Goal: Task Accomplishment & Management: Use online tool/utility

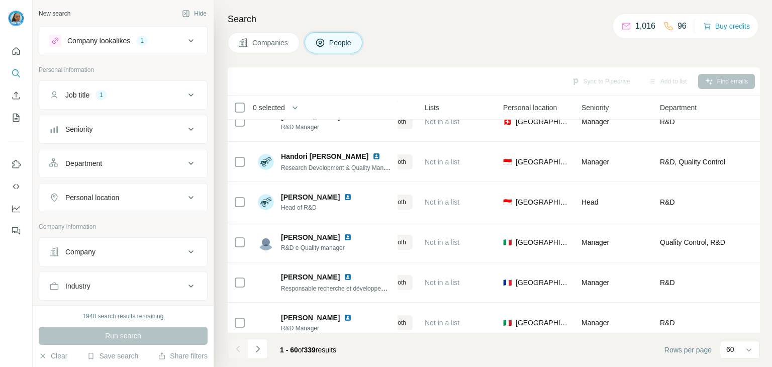
scroll to position [653, 247]
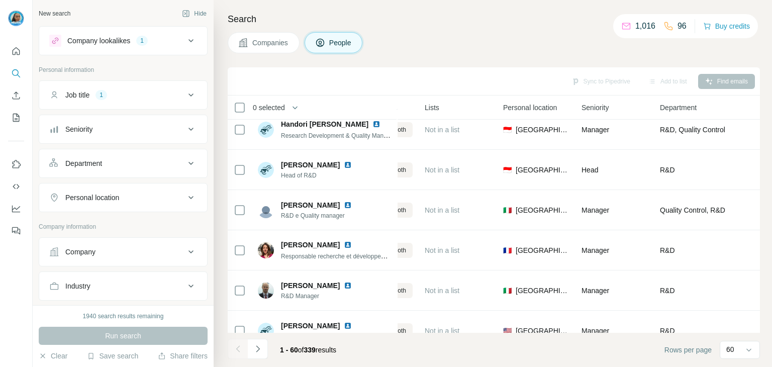
click at [139, 195] on div "Personal location" at bounding box center [117, 197] width 136 height 10
click at [97, 222] on input "text" at bounding box center [123, 223] width 148 height 18
type input "****"
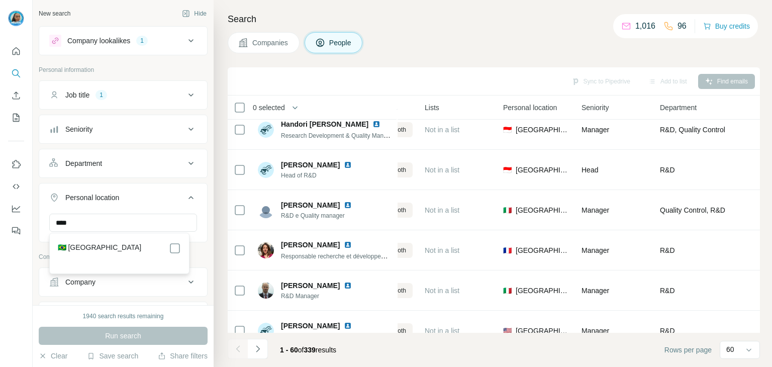
click at [122, 244] on div "🇧🇷 [GEOGRAPHIC_DATA]" at bounding box center [119, 248] width 123 height 12
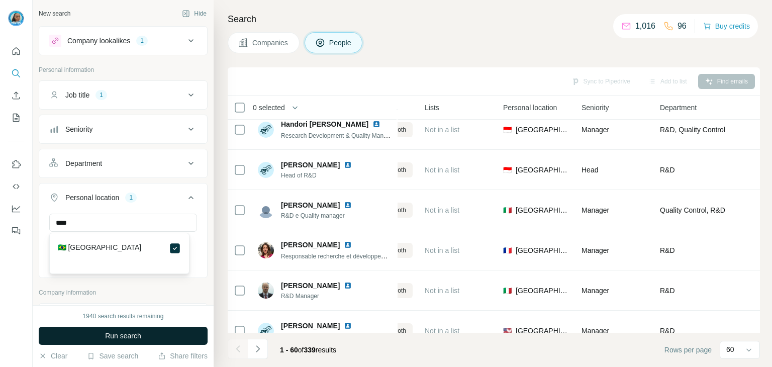
click at [180, 333] on button "Run search" at bounding box center [123, 336] width 169 height 18
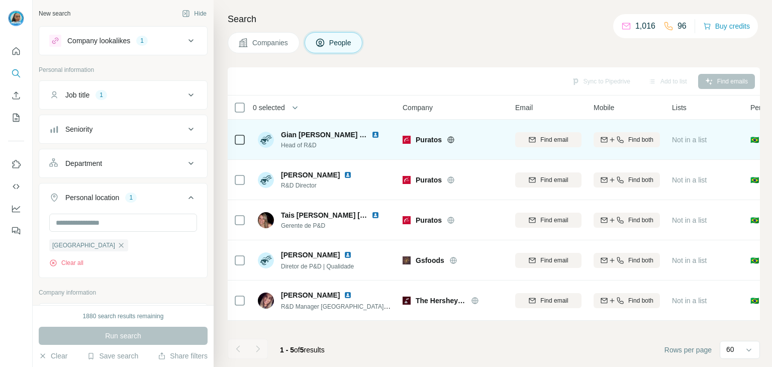
click at [453, 137] on icon at bounding box center [451, 140] width 8 height 8
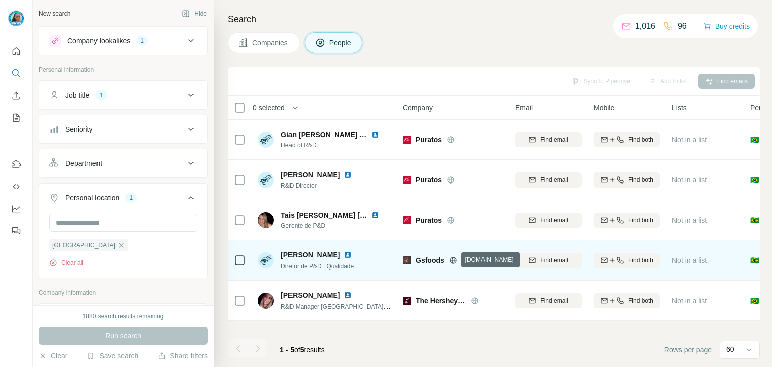
click at [452, 261] on icon at bounding box center [453, 260] width 8 height 8
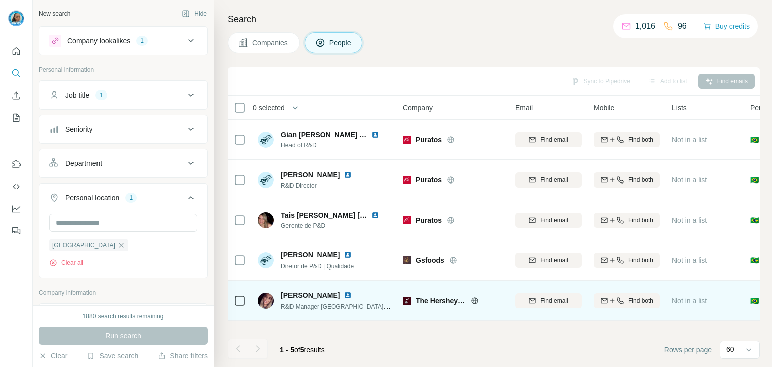
click at [477, 302] on icon at bounding box center [475, 300] width 8 height 8
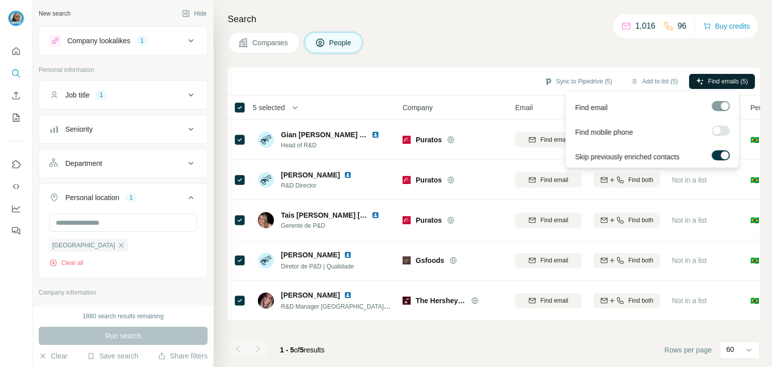
click at [729, 80] on span "Find emails (5)" at bounding box center [728, 81] width 40 height 9
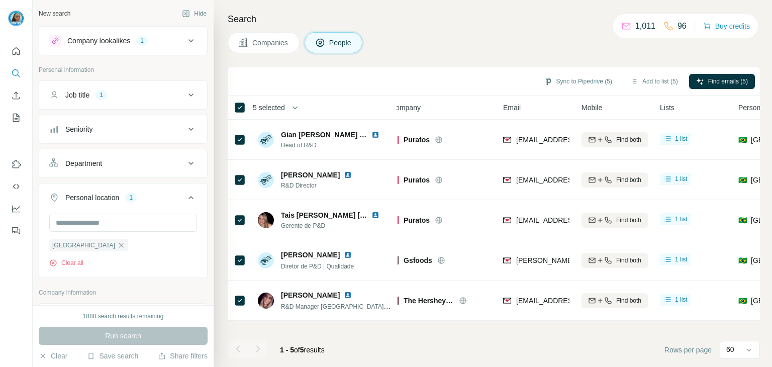
scroll to position [0, 14]
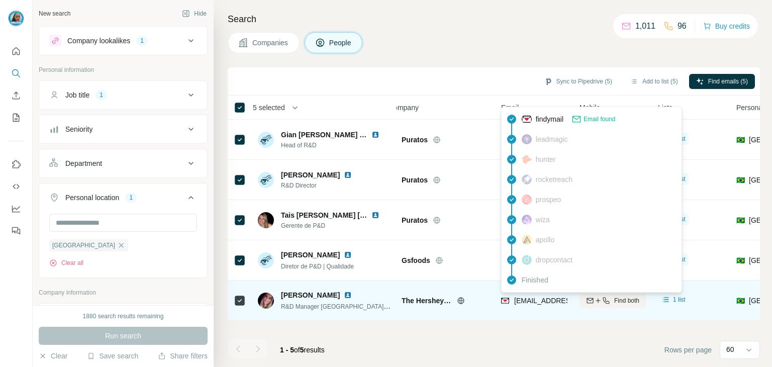
click at [548, 300] on span "lschreiner@hersheys.com" at bounding box center [573, 300] width 119 height 8
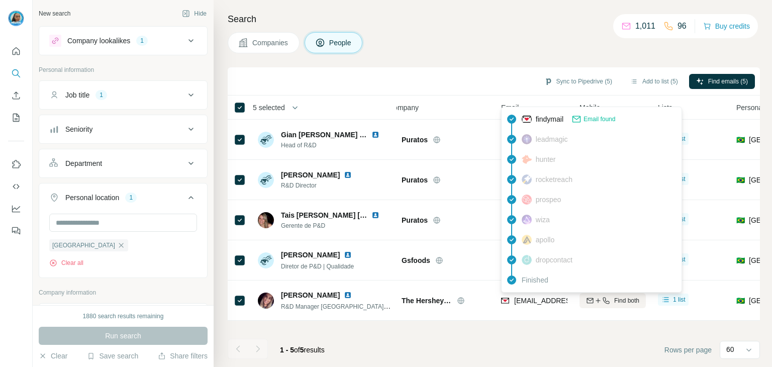
click at [477, 333] on footer "1 - 5 of 5 results Rows per page 60" at bounding box center [494, 350] width 532 height 34
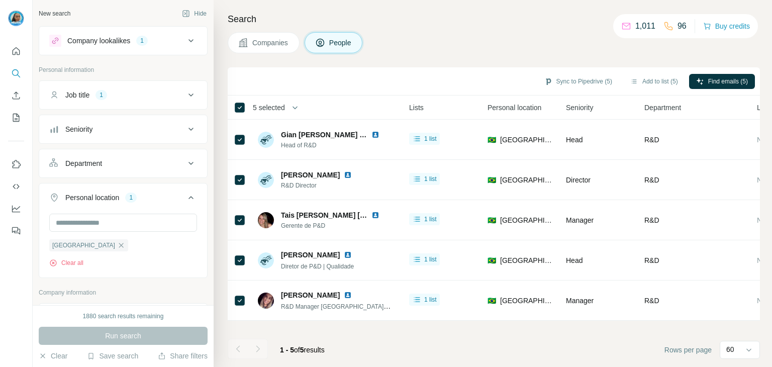
scroll to position [0, 271]
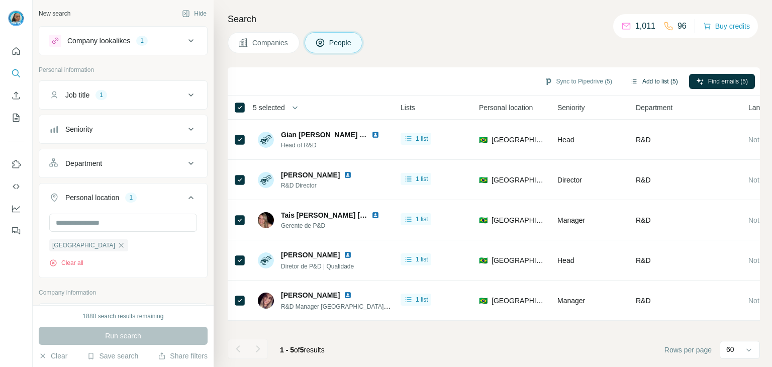
click at [638, 83] on button "Add to list (5)" at bounding box center [654, 81] width 62 height 15
click at [668, 79] on button "Add to list (5)" at bounding box center [654, 81] width 62 height 15
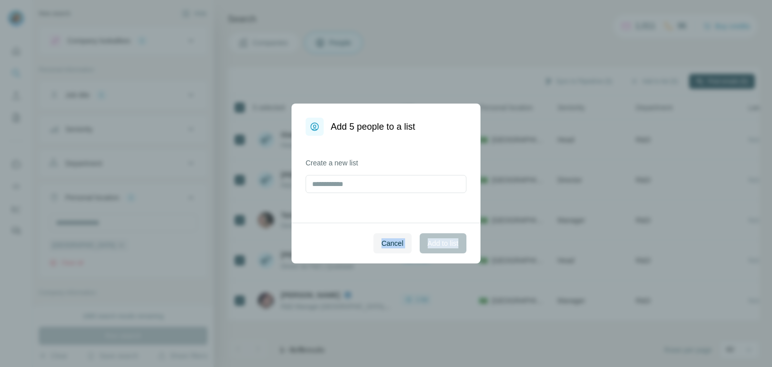
drag, startPoint x: 364, startPoint y: 325, endPoint x: 274, endPoint y: 318, distance: 90.7
click at [268, 324] on div "Add 5 people to a list Create a new list Cancel Add to list" at bounding box center [386, 183] width 772 height 367
click at [394, 239] on span "Cancel" at bounding box center [392, 243] width 22 height 10
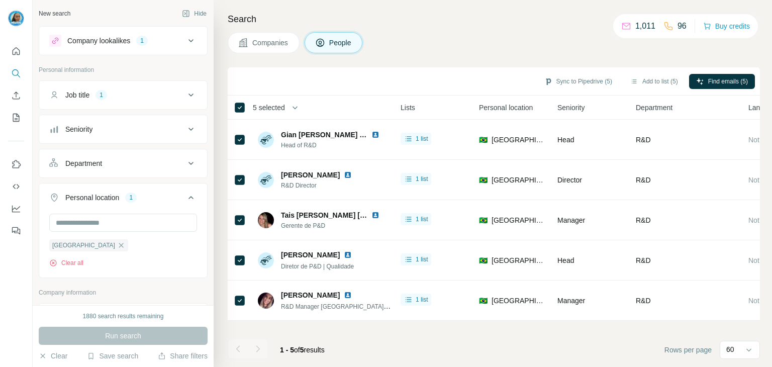
click at [478, 341] on footer "1 - 5 of 5 results Rows per page 60" at bounding box center [494, 350] width 532 height 34
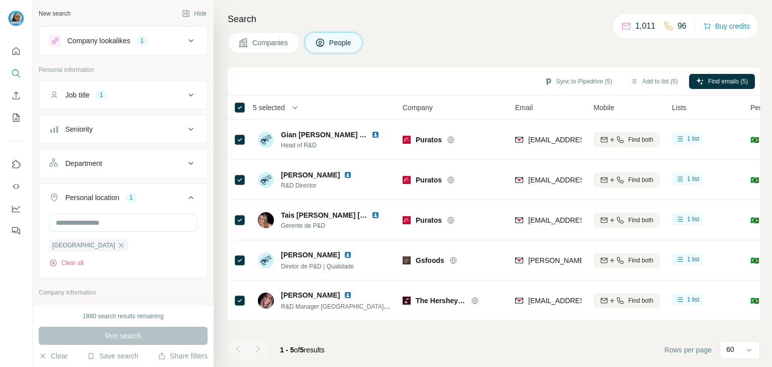
scroll to position [0, 28]
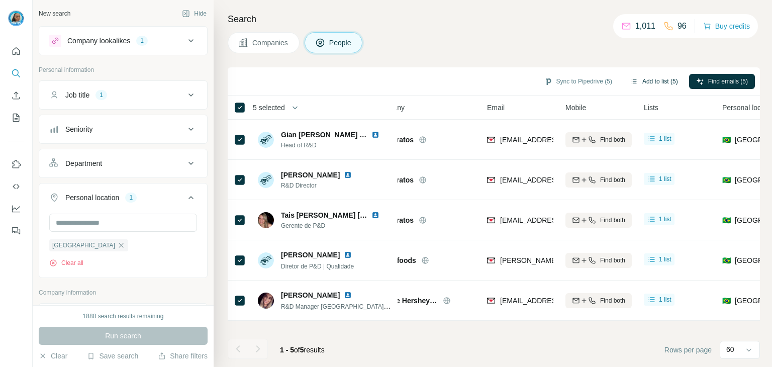
click at [640, 85] on button "Add to list (5)" at bounding box center [654, 81] width 62 height 15
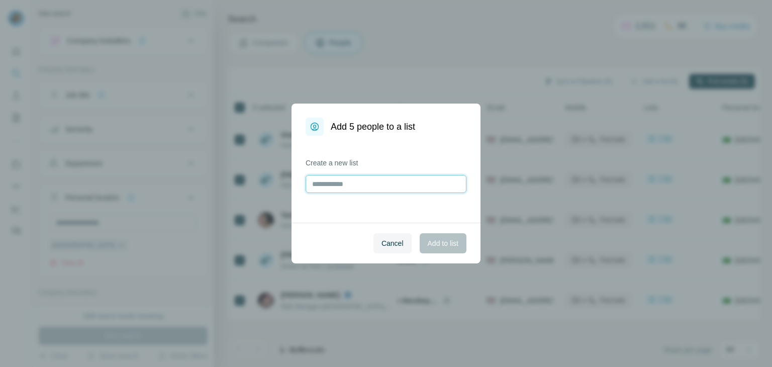
click at [358, 192] on input "text" at bounding box center [385, 184] width 161 height 18
type input "**********"
click at [450, 246] on span "Add to list" at bounding box center [443, 243] width 31 height 10
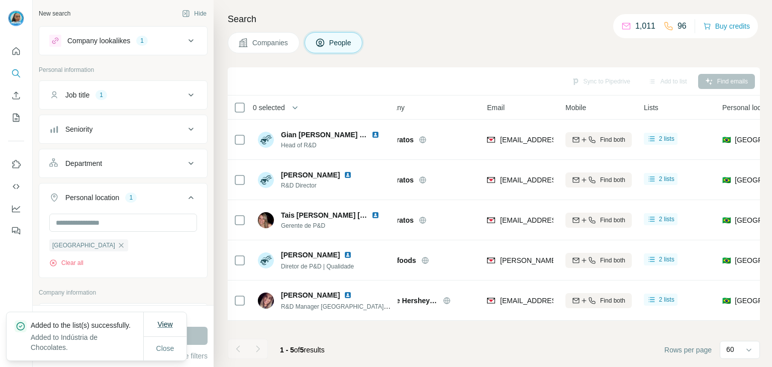
click at [179, 317] on button "View" at bounding box center [164, 324] width 29 height 18
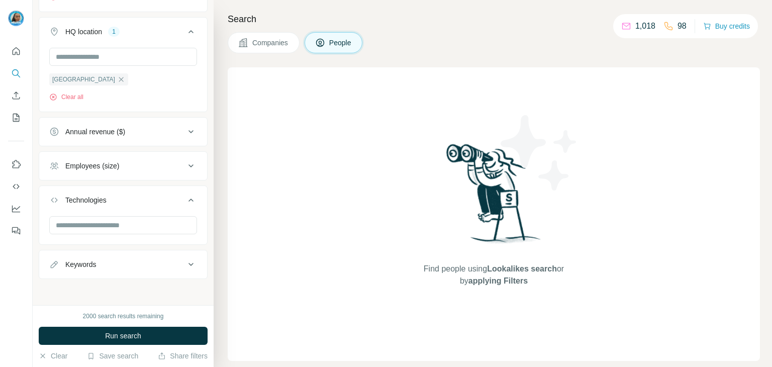
scroll to position [2014, 0]
click at [271, 34] on button "Companies" at bounding box center [264, 42] width 72 height 21
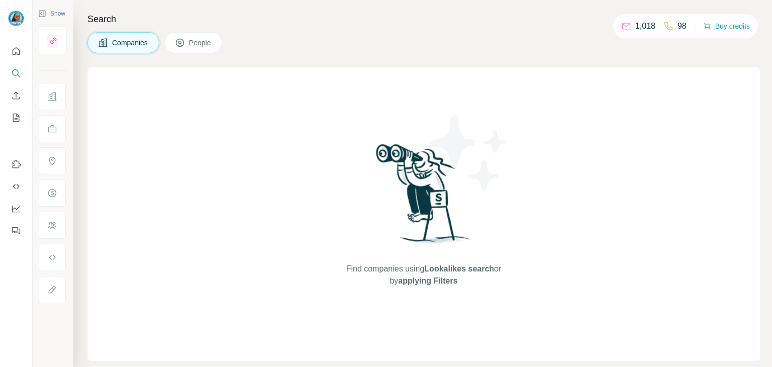
scroll to position [0, 0]
click at [203, 39] on span "People" at bounding box center [200, 43] width 23 height 10
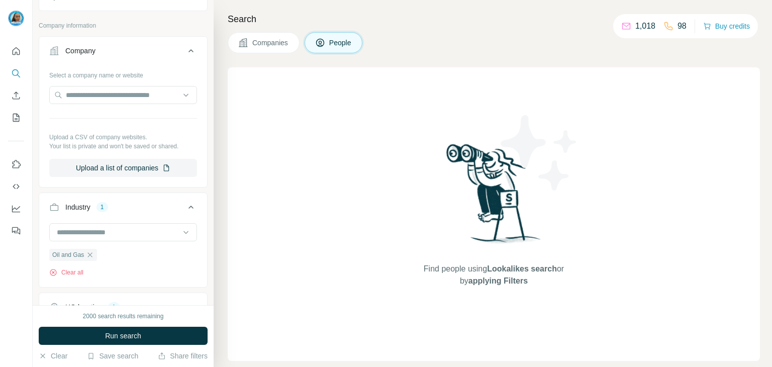
scroll to position [251, 0]
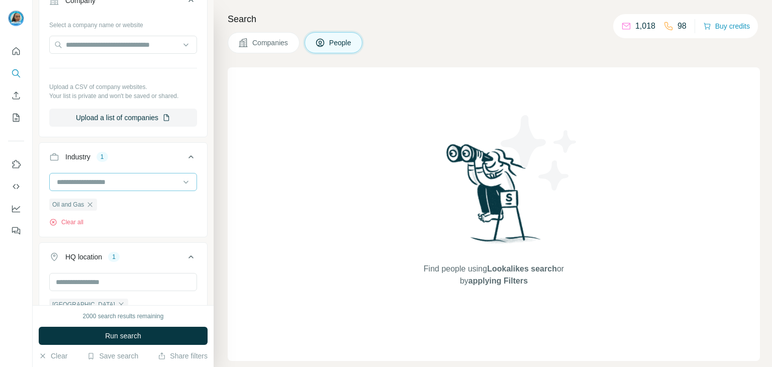
click at [92, 203] on icon "button" at bounding box center [90, 204] width 8 height 8
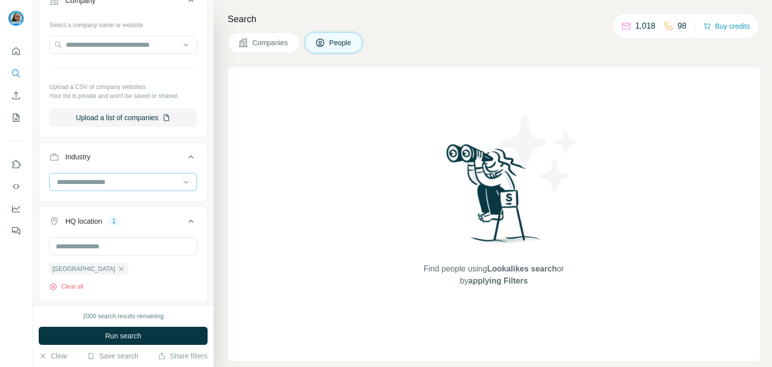
click at [118, 177] on input at bounding box center [118, 181] width 124 height 11
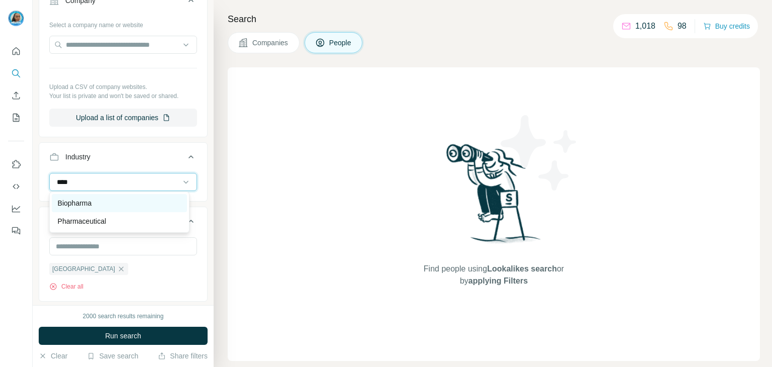
type input "****"
click at [99, 210] on div "Biopharma" at bounding box center [119, 203] width 135 height 18
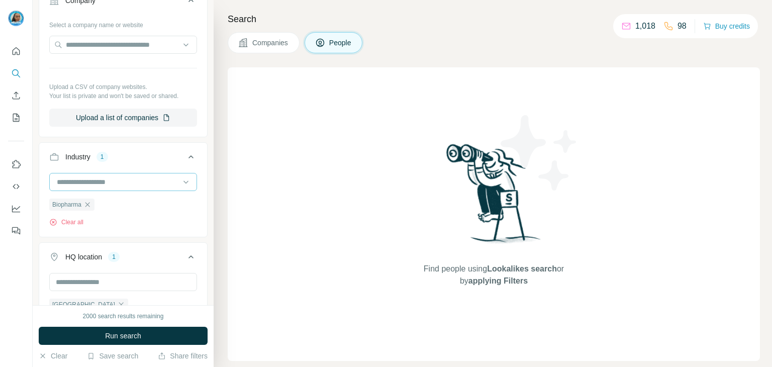
click at [100, 183] on input at bounding box center [118, 181] width 124 height 11
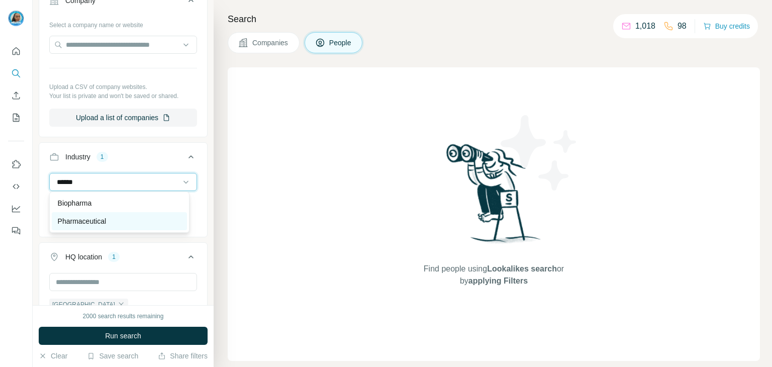
type input "******"
click at [107, 218] on p "Pharmaceutical" at bounding box center [82, 221] width 49 height 10
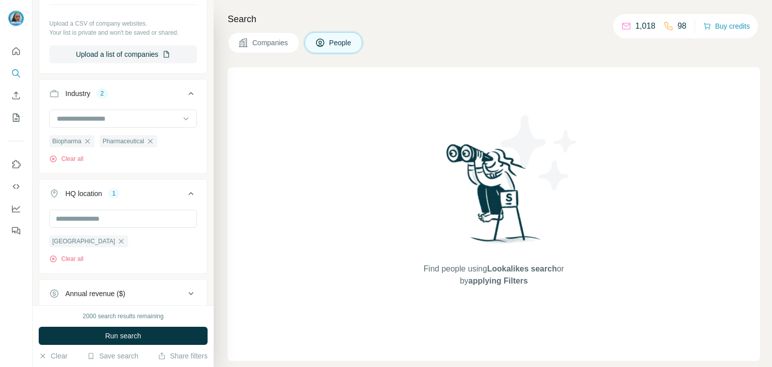
scroll to position [352, 0]
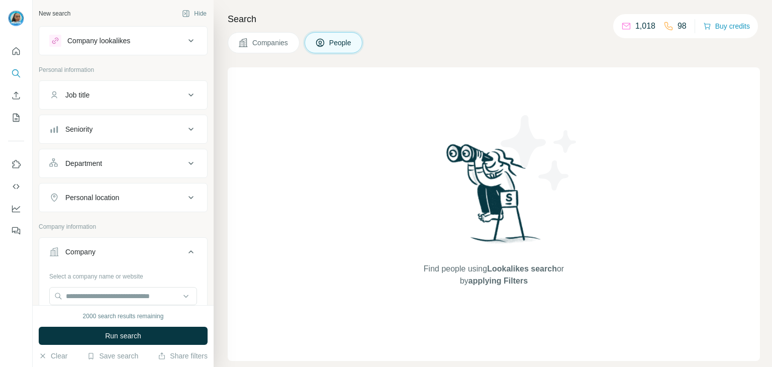
click at [139, 96] on div "Job title" at bounding box center [117, 95] width 136 height 10
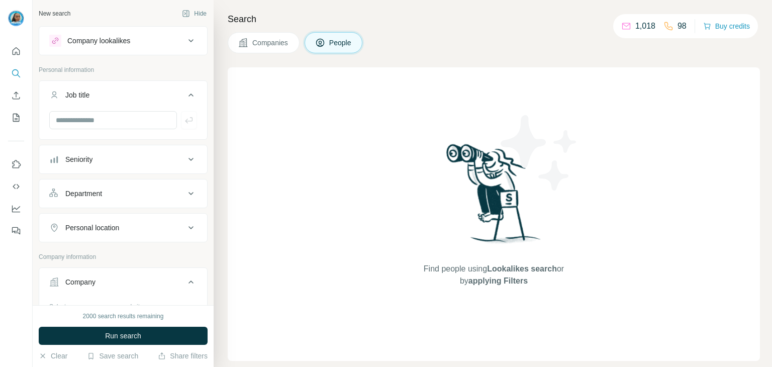
click at [134, 164] on button "Seniority" at bounding box center [123, 159] width 168 height 24
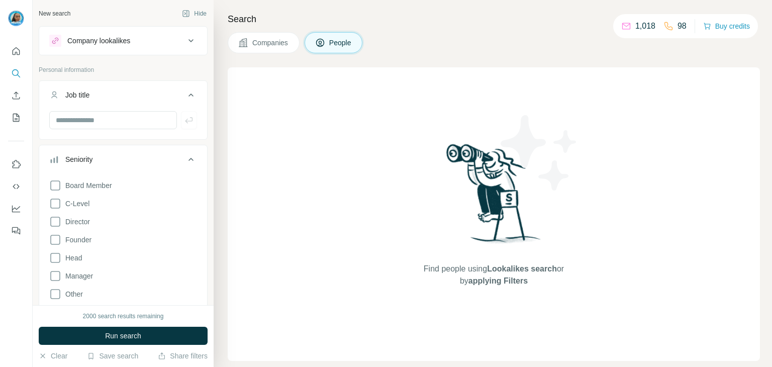
click at [138, 147] on button "Seniority" at bounding box center [123, 161] width 168 height 28
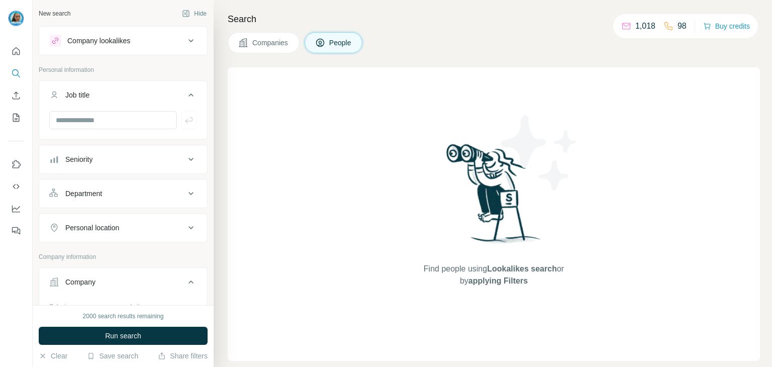
click at [79, 192] on div "Department" at bounding box center [83, 193] width 37 height 10
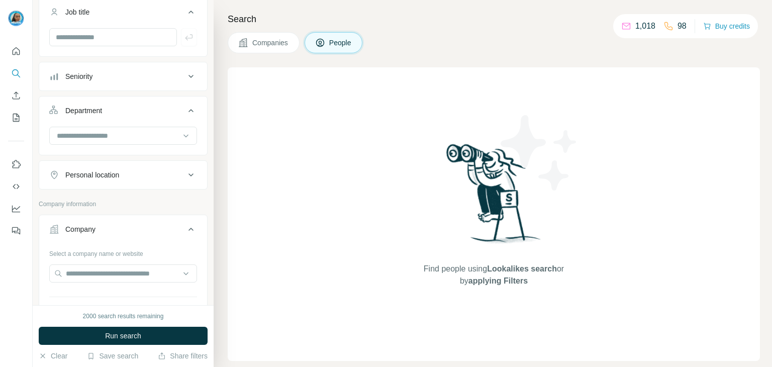
scroll to position [100, 0]
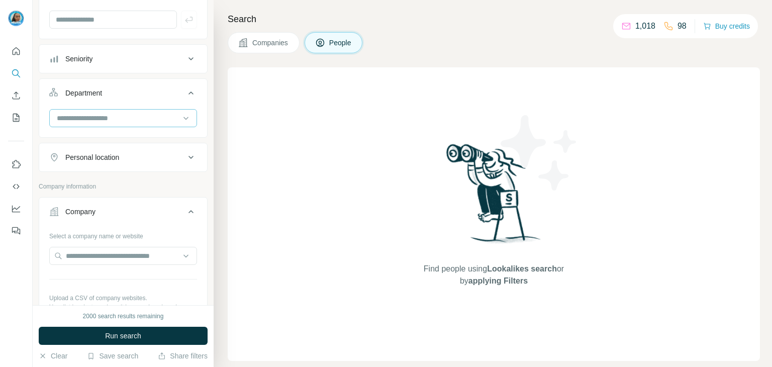
click at [118, 119] on input at bounding box center [118, 118] width 124 height 11
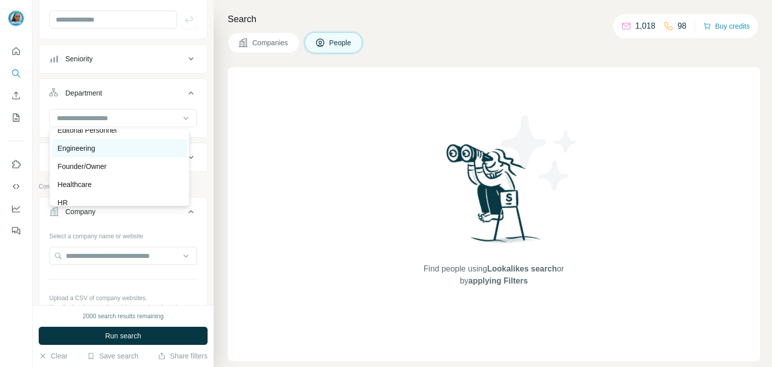
click at [99, 145] on div "Engineering" at bounding box center [119, 148] width 123 height 10
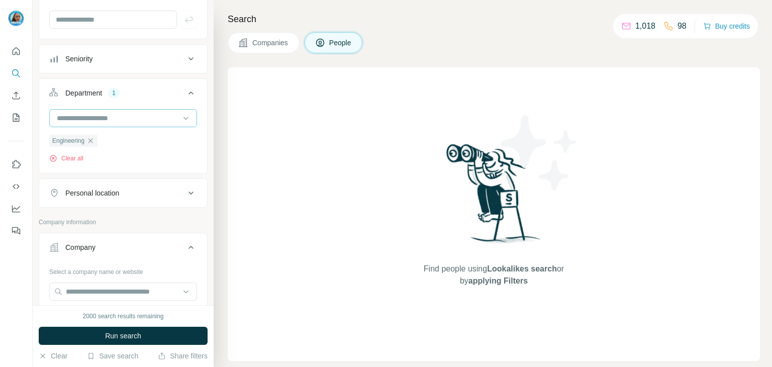
click at [109, 121] on input at bounding box center [118, 118] width 124 height 11
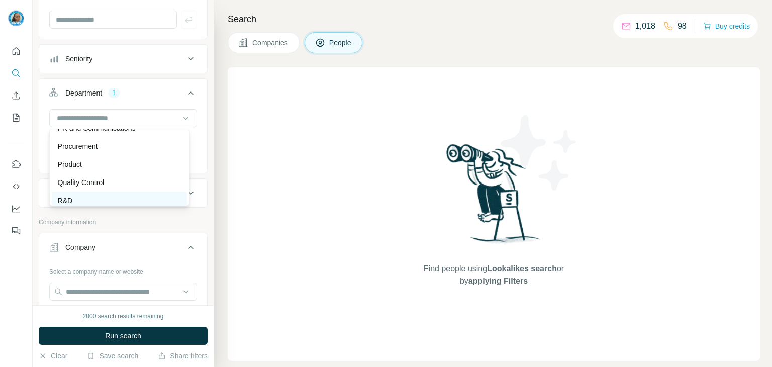
click at [84, 199] on div "R&D" at bounding box center [119, 200] width 123 height 10
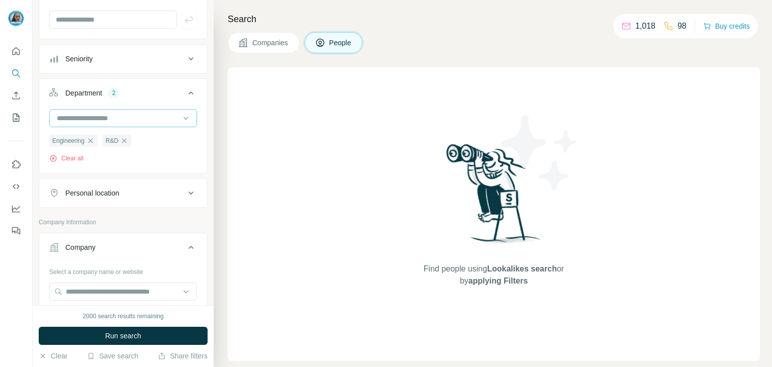
click at [113, 113] on input at bounding box center [118, 118] width 124 height 11
click at [100, 179] on p "Quality Control" at bounding box center [81, 182] width 47 height 10
click at [121, 113] on input at bounding box center [118, 118] width 124 height 11
click at [203, 147] on div "New search Hide Company lookalikes Personal information Job title Seniority Dep…" at bounding box center [123, 152] width 181 height 305
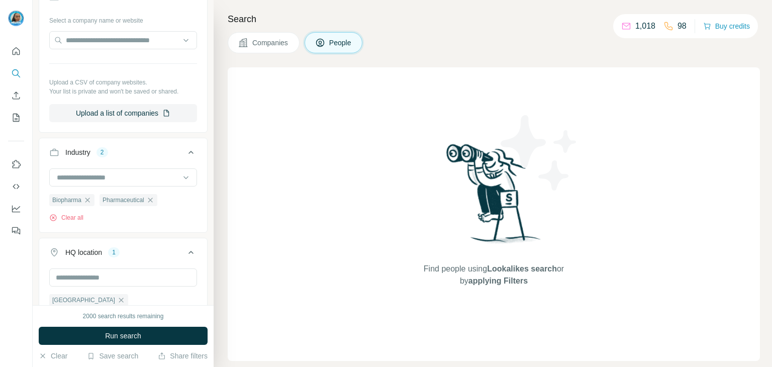
scroll to position [402, 0]
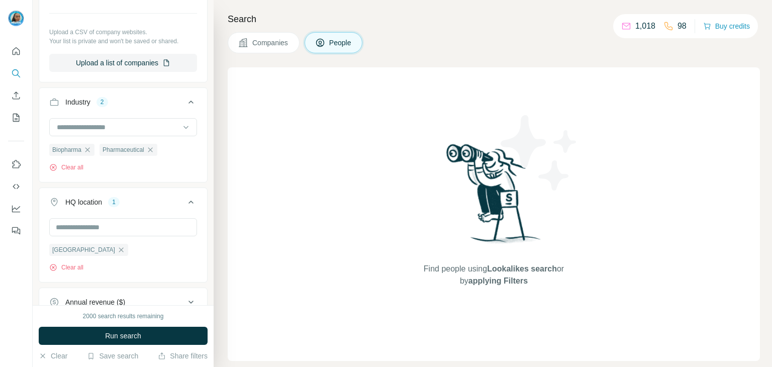
click at [143, 328] on button "Run search" at bounding box center [123, 336] width 169 height 18
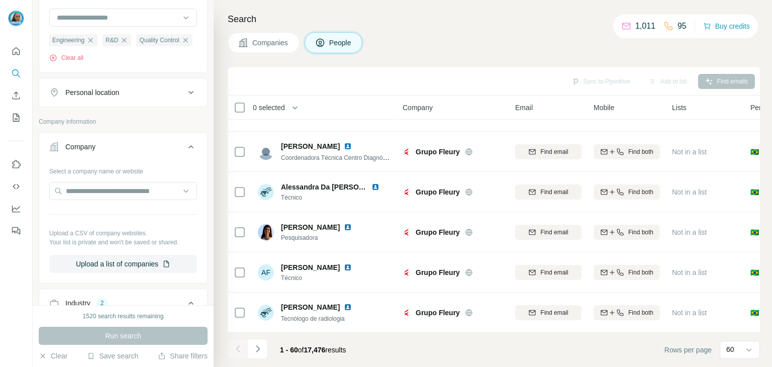
scroll to position [301, 0]
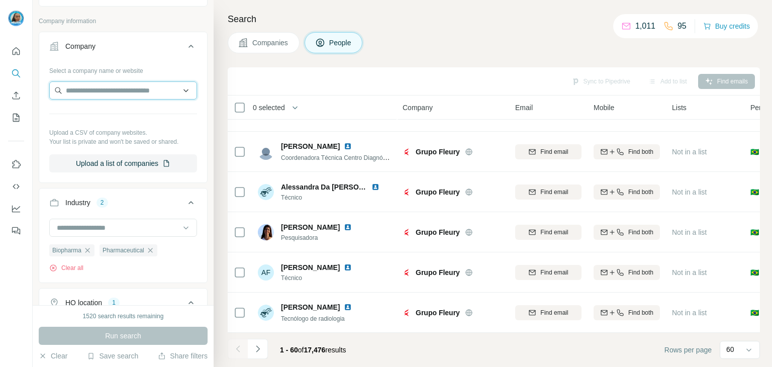
click at [101, 99] on input "text" at bounding box center [123, 90] width 148 height 18
paste input "**********"
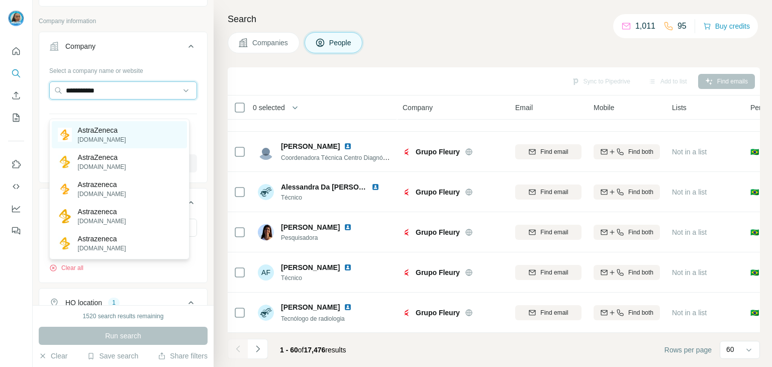
type input "**********"
click at [121, 129] on p "AstraZeneca" at bounding box center [102, 130] width 48 height 10
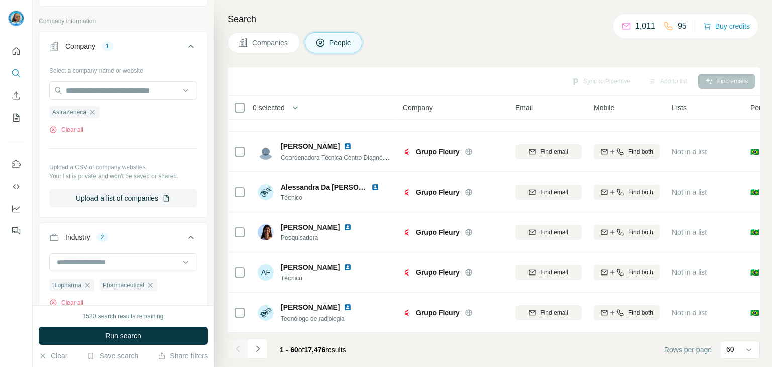
scroll to position [352, 0]
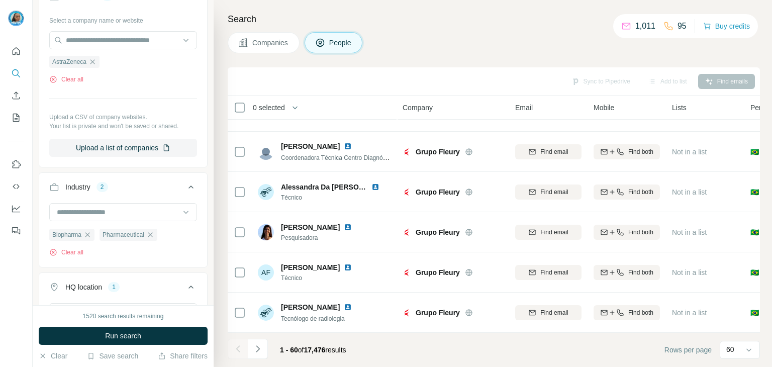
click at [90, 239] on icon "button" at bounding box center [87, 235] width 8 height 8
click at [151, 253] on div "Pharmaceutical Clear all" at bounding box center [123, 230] width 148 height 54
click at [104, 239] on icon "button" at bounding box center [100, 235] width 8 height 8
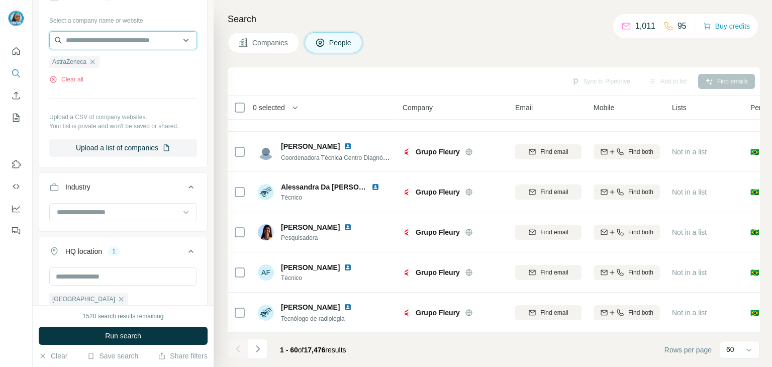
click at [123, 49] on input "text" at bounding box center [123, 40] width 148 height 18
paste input "**********"
drag, startPoint x: 109, startPoint y: 59, endPoint x: 222, endPoint y: 42, distance: 114.9
click at [222, 42] on div "**********" at bounding box center [402, 183] width 739 height 367
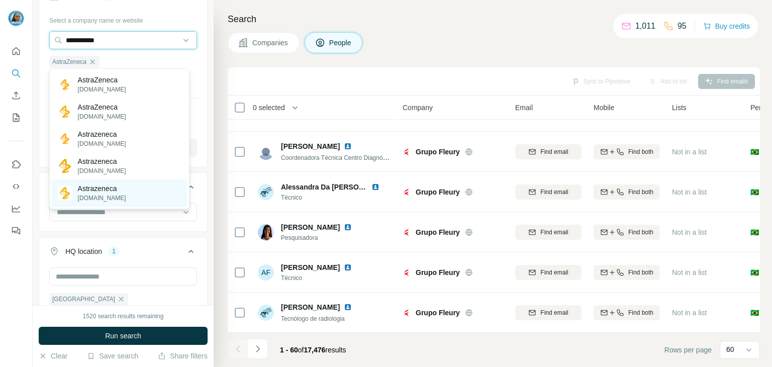
type input "**********"
click at [136, 195] on div "Astrazeneca [DOMAIN_NAME]" at bounding box center [119, 192] width 135 height 27
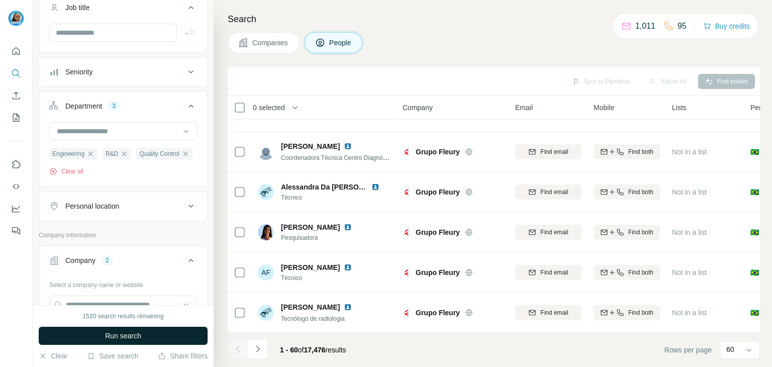
scroll to position [489, 0]
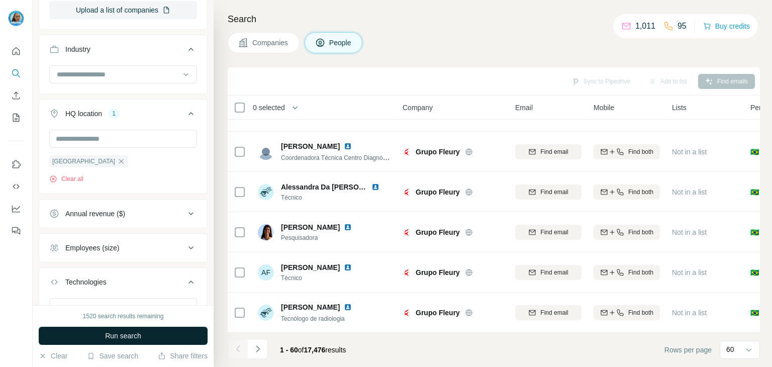
click at [148, 331] on button "Run search" at bounding box center [123, 336] width 169 height 18
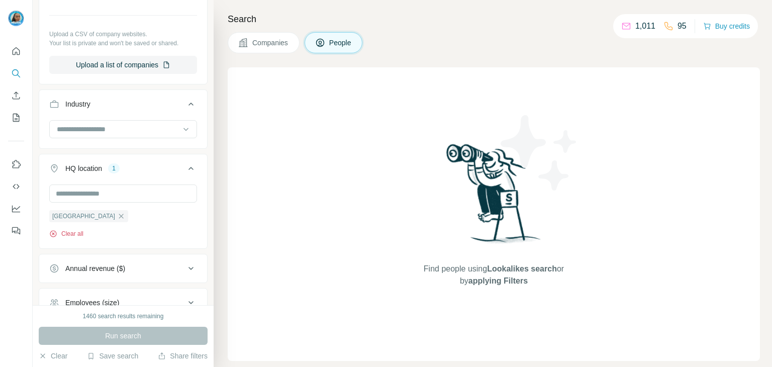
scroll to position [439, 0]
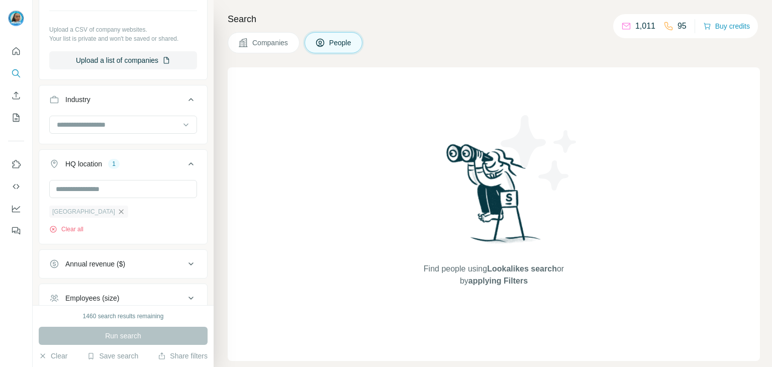
click at [117, 216] on icon "button" at bounding box center [121, 212] width 8 height 8
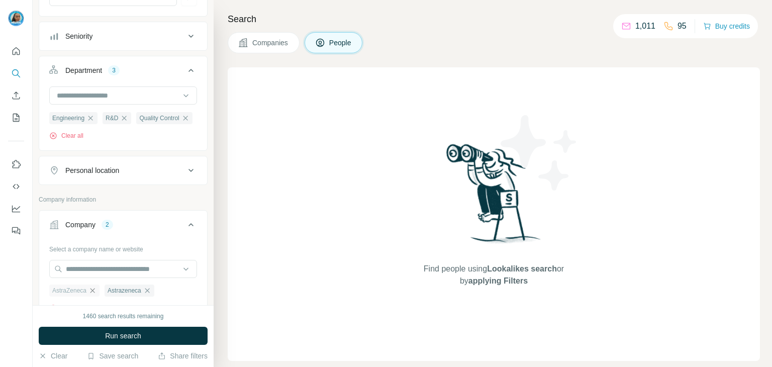
scroll to position [87, 0]
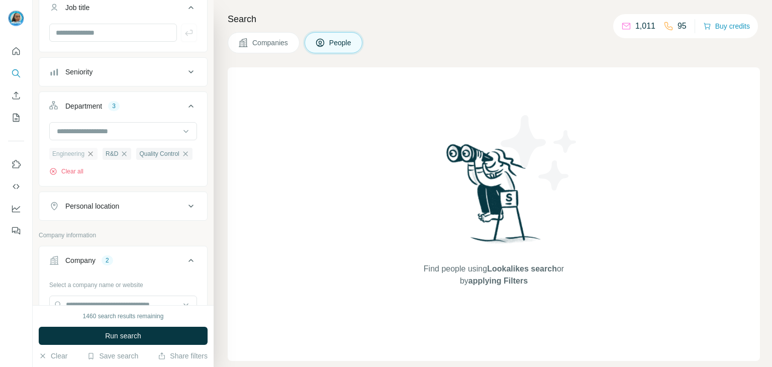
click at [94, 152] on icon "button" at bounding box center [90, 154] width 8 height 8
click at [92, 154] on span "Quality Control" at bounding box center [106, 153] width 40 height 9
click at [70, 153] on icon "button" at bounding box center [71, 154] width 8 height 8
click at [73, 167] on button "Clear all" at bounding box center [66, 171] width 34 height 9
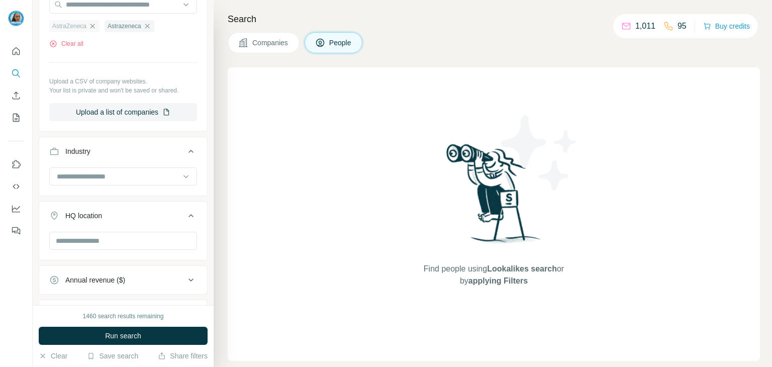
scroll to position [499, 0]
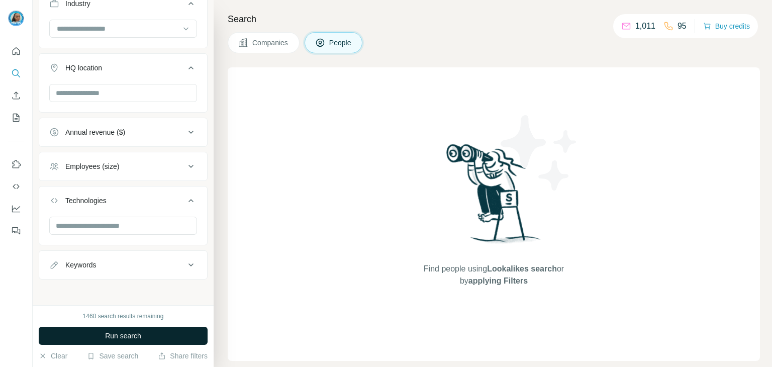
click at [145, 339] on button "Run search" at bounding box center [123, 336] width 169 height 18
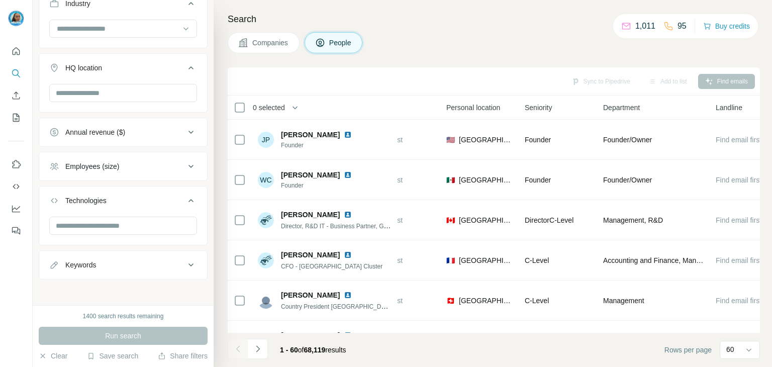
scroll to position [449, 0]
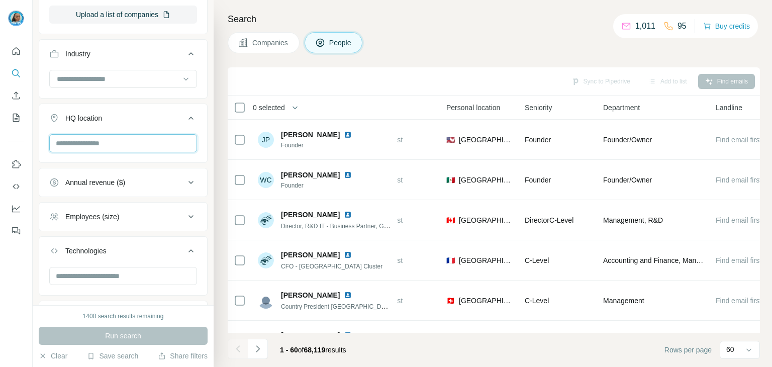
click at [110, 140] on input "text" at bounding box center [123, 143] width 148 height 18
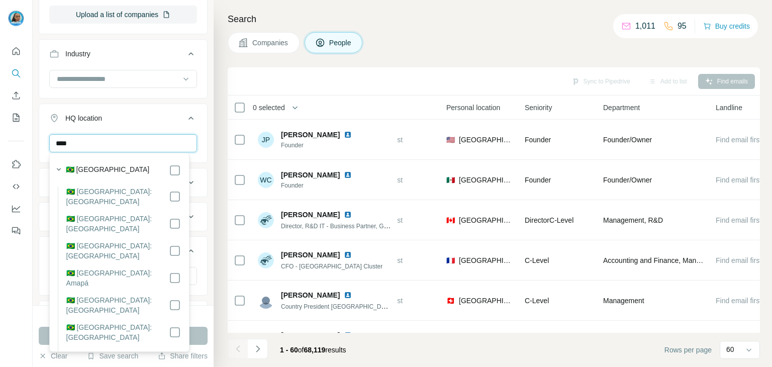
type input "****"
click at [110, 167] on div "🇧🇷 [GEOGRAPHIC_DATA]" at bounding box center [123, 170] width 115 height 12
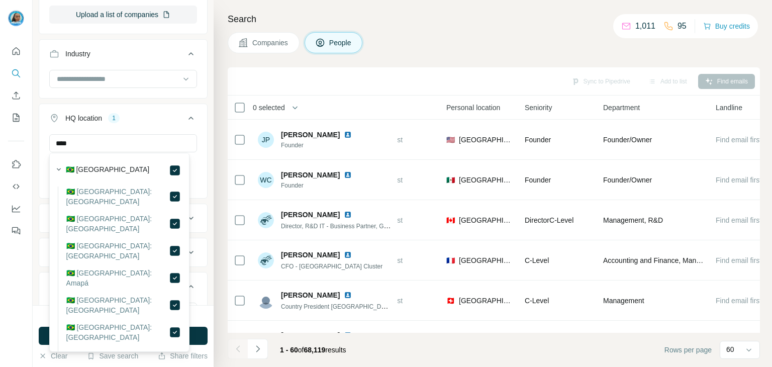
click at [194, 315] on div "1400 search results remaining" at bounding box center [123, 316] width 169 height 9
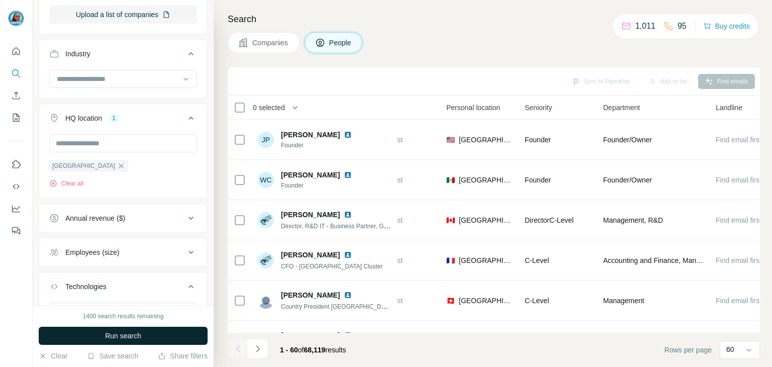
click at [194, 336] on button "Run search" at bounding box center [123, 336] width 169 height 18
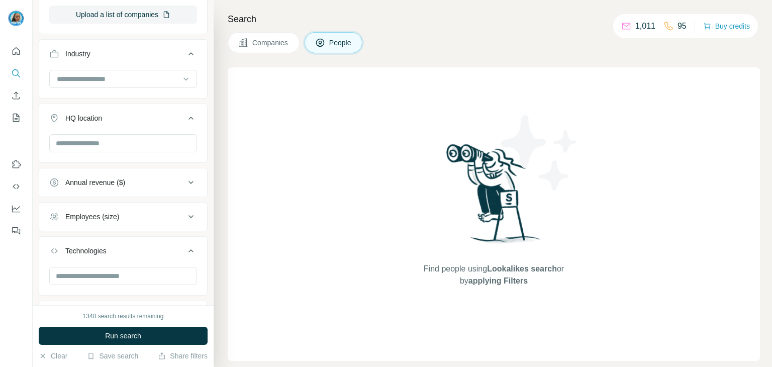
scroll to position [399, 0]
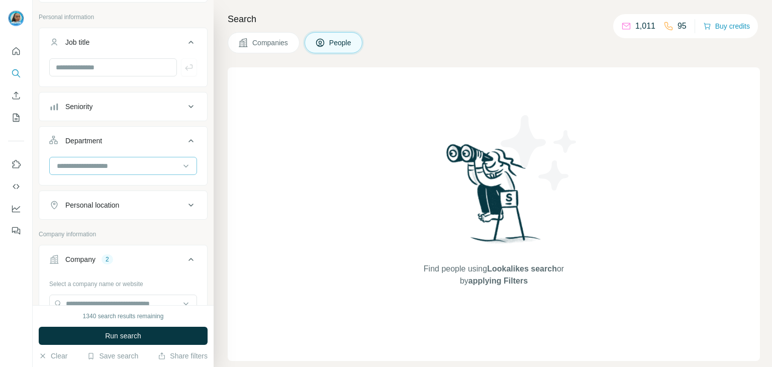
scroll to position [47, 0]
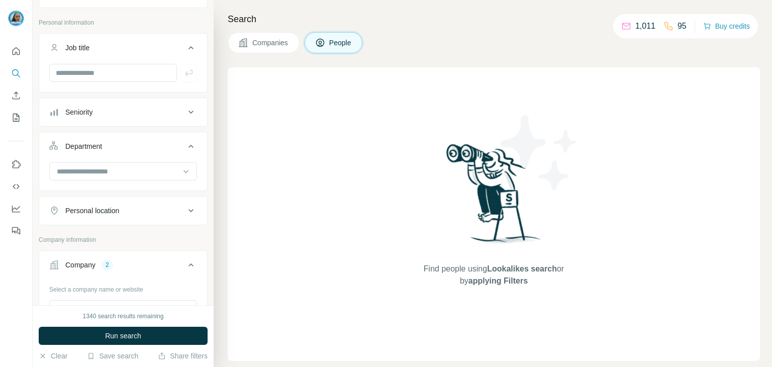
click at [113, 202] on button "Personal location" at bounding box center [123, 210] width 168 height 24
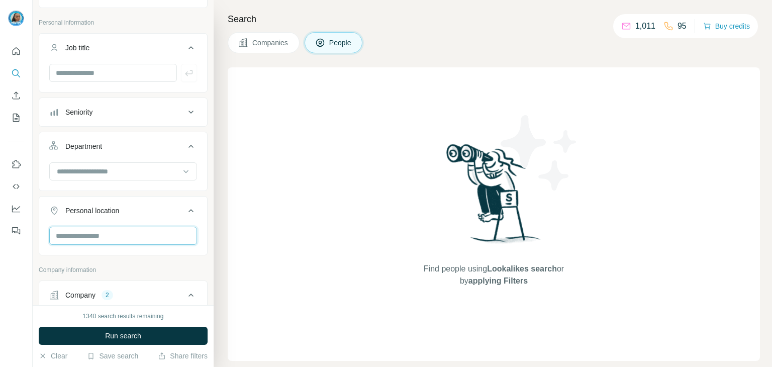
click at [106, 236] on input "text" at bounding box center [123, 236] width 148 height 18
type input "****"
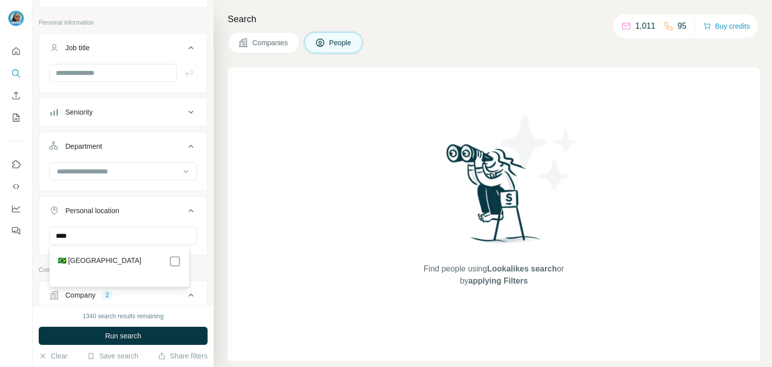
click at [127, 264] on div "🇧🇷 [GEOGRAPHIC_DATA]" at bounding box center [119, 261] width 123 height 12
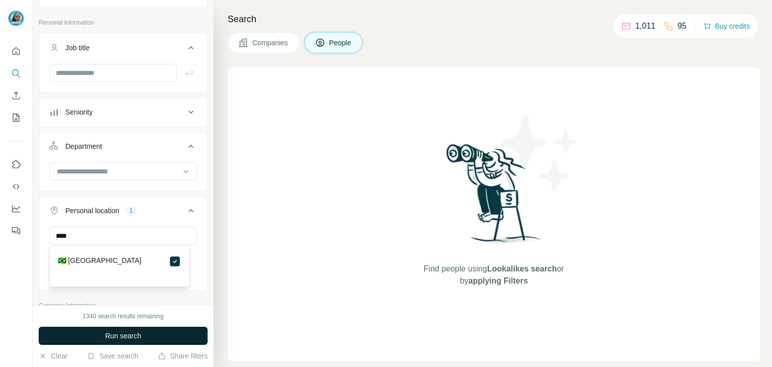
click at [196, 336] on button "Run search" at bounding box center [123, 336] width 169 height 18
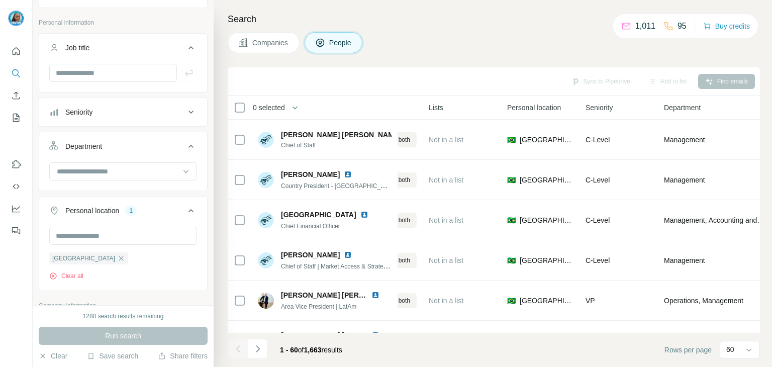
scroll to position [0, 260]
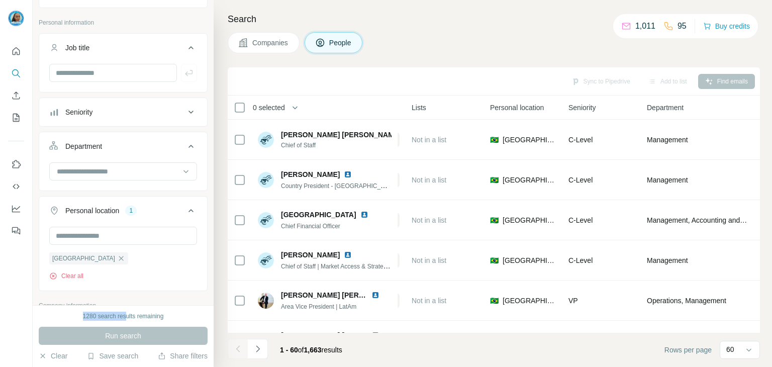
drag, startPoint x: 78, startPoint y: 316, endPoint x: 124, endPoint y: 309, distance: 46.1
click at [124, 309] on div "1280 search results remaining Run search Clear Save search Share filters" at bounding box center [123, 336] width 181 height 62
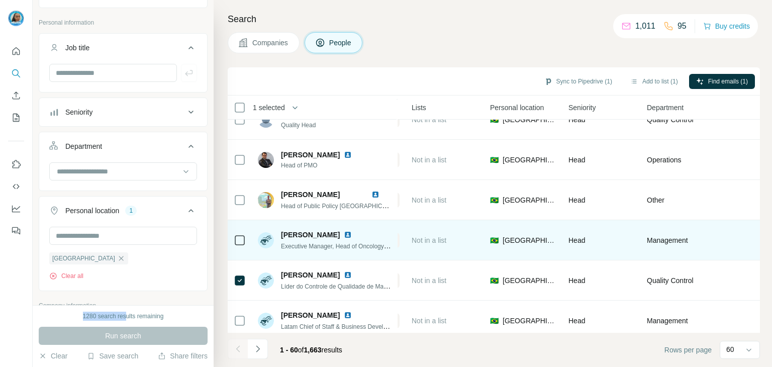
scroll to position [653, 260]
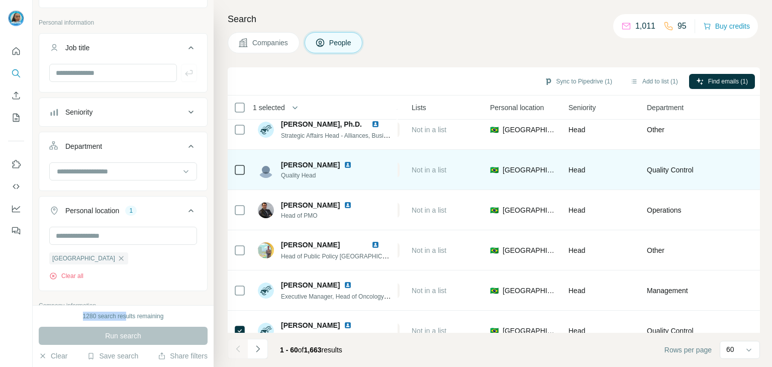
click at [238, 174] on icon at bounding box center [240, 170] width 12 height 12
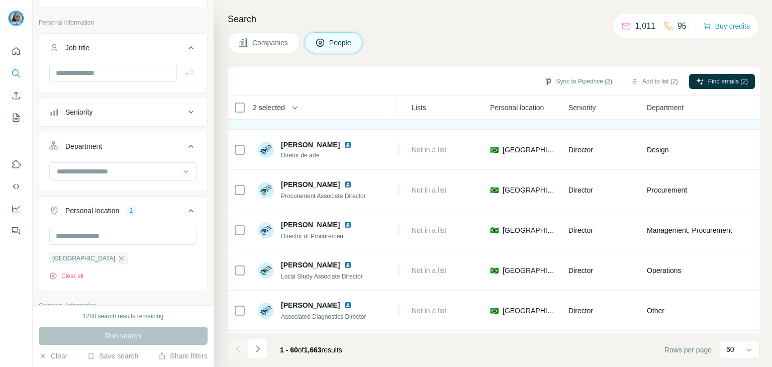
scroll to position [2204, 260]
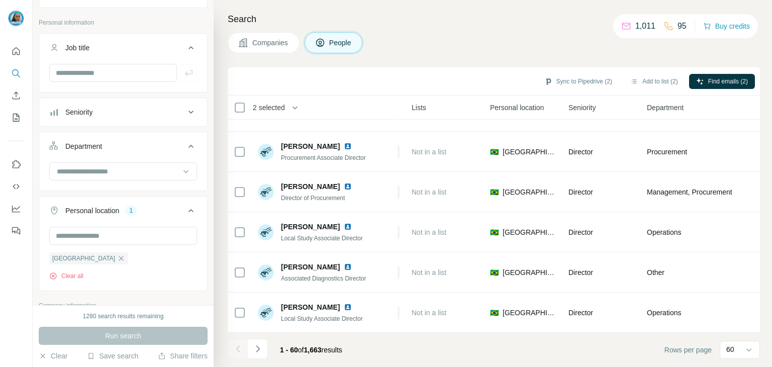
click at [261, 349] on icon "Navigate to next page" at bounding box center [258, 349] width 10 height 10
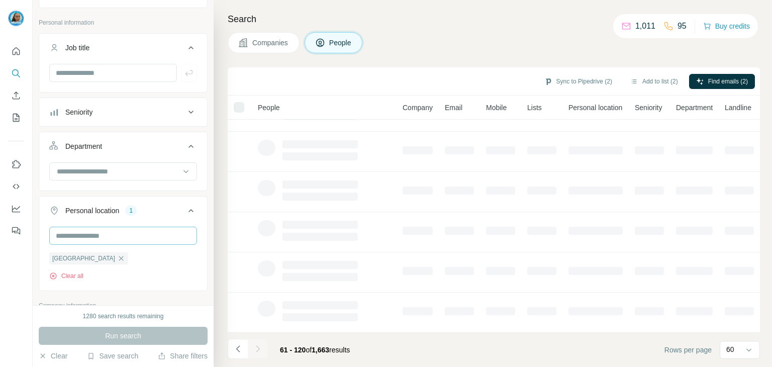
scroll to position [194, 0]
click at [100, 176] on div at bounding box center [118, 171] width 124 height 17
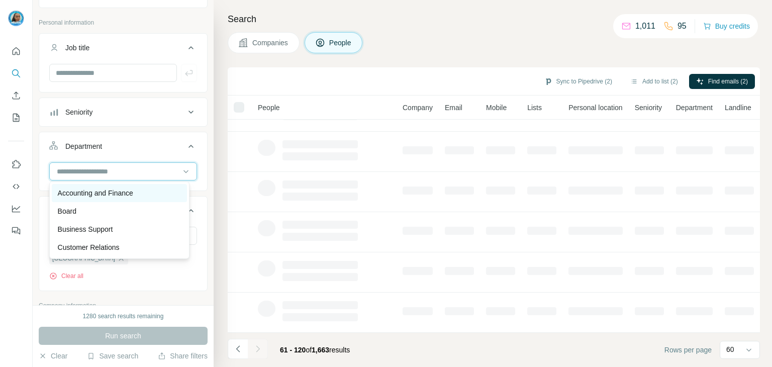
scroll to position [100, 0]
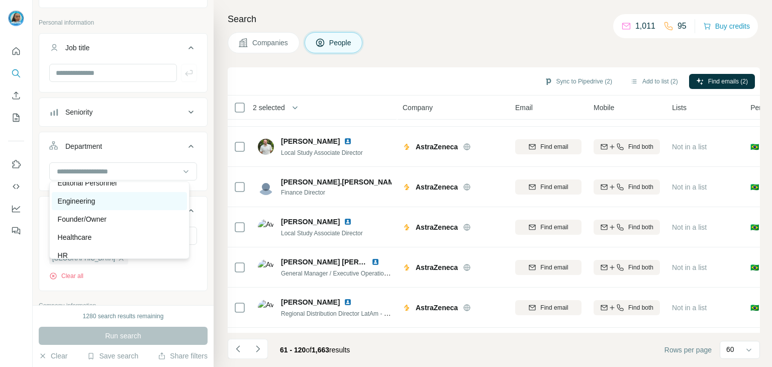
click at [84, 207] on div "Engineering" at bounding box center [119, 201] width 135 height 18
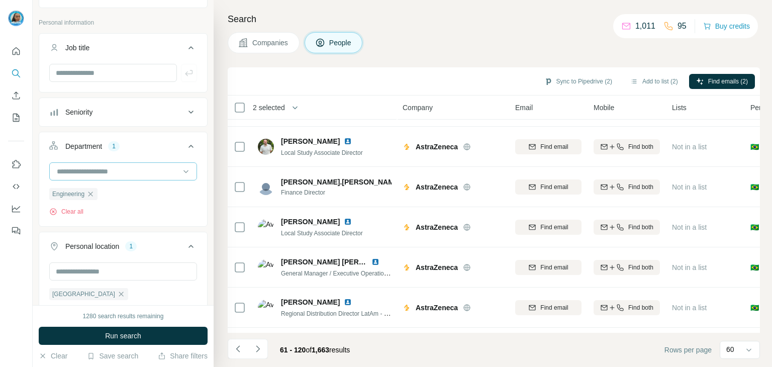
click at [117, 173] on input at bounding box center [118, 171] width 124 height 11
click at [162, 173] on input at bounding box center [118, 171] width 124 height 11
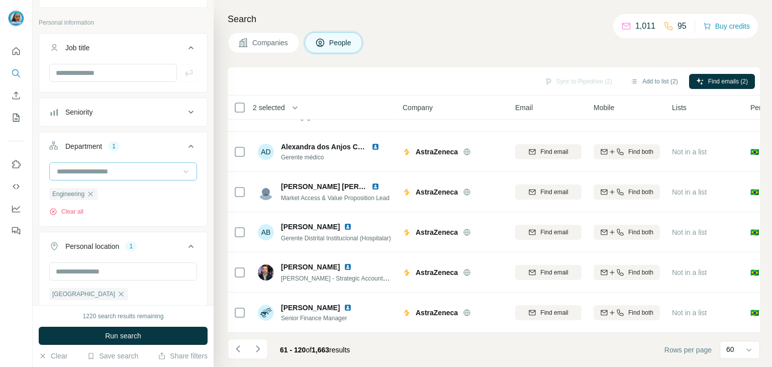
click at [181, 167] on icon at bounding box center [186, 171] width 10 height 10
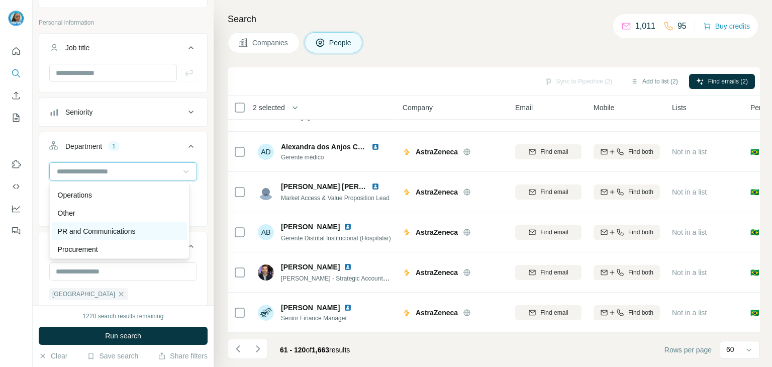
scroll to position [301, 0]
click at [92, 231] on p "Quality Control" at bounding box center [81, 235] width 47 height 10
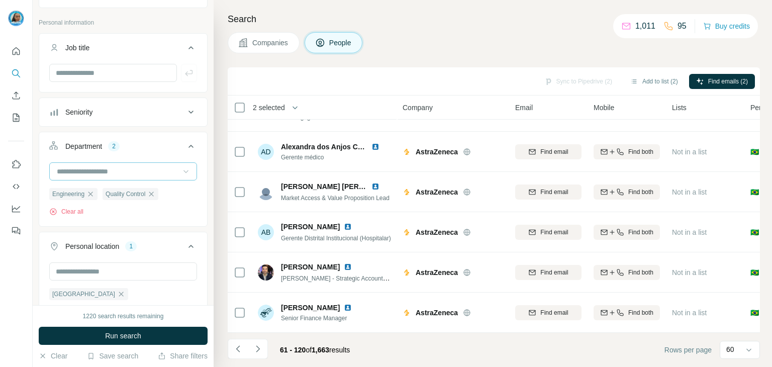
click at [99, 169] on input at bounding box center [118, 171] width 124 height 11
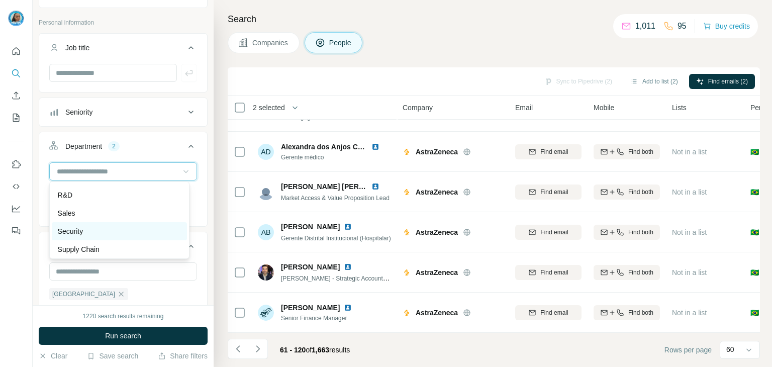
scroll to position [362, 0]
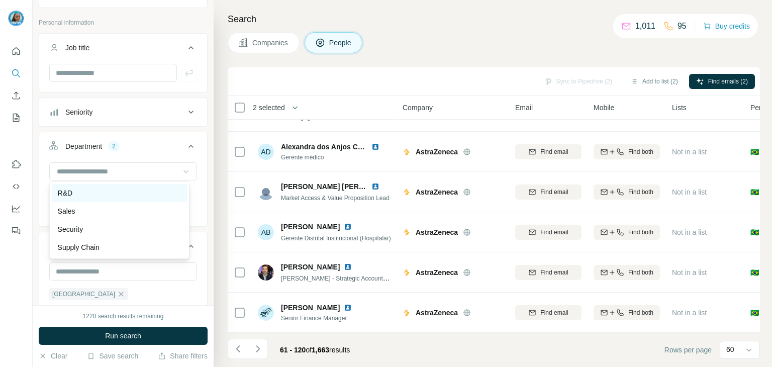
click at [78, 195] on div "R&D" at bounding box center [119, 193] width 123 height 10
click at [105, 168] on input at bounding box center [118, 171] width 124 height 11
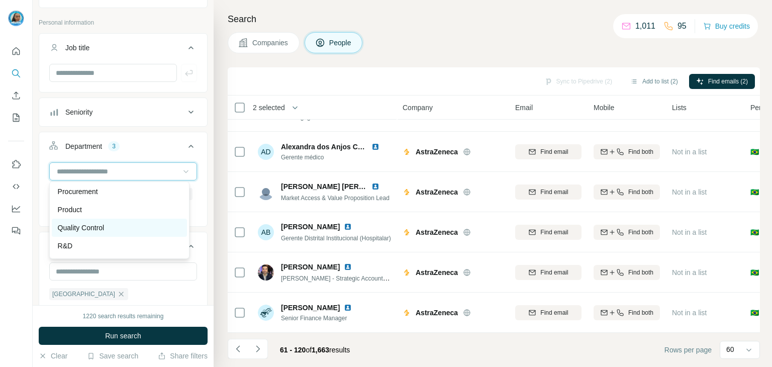
scroll to position [312, 0]
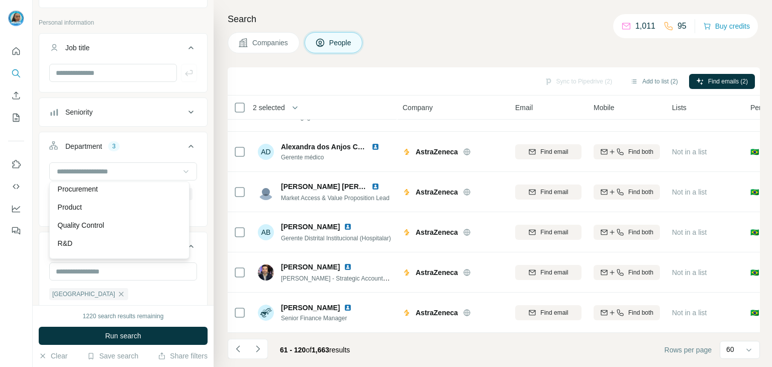
drag, startPoint x: 146, startPoint y: 336, endPoint x: 139, endPoint y: 345, distance: 11.9
click at [146, 335] on button "Run search" at bounding box center [123, 336] width 169 height 18
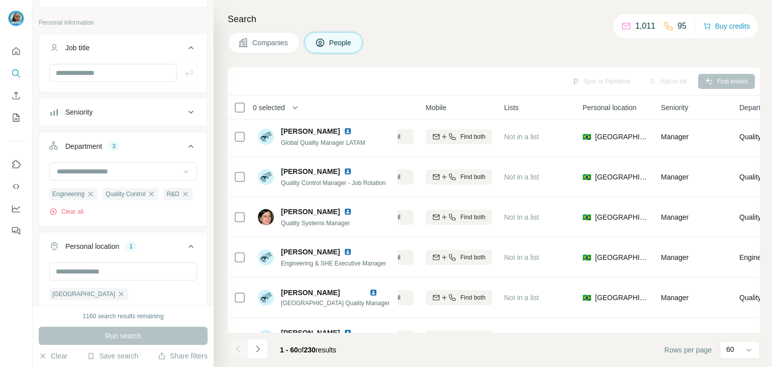
scroll to position [445, 103]
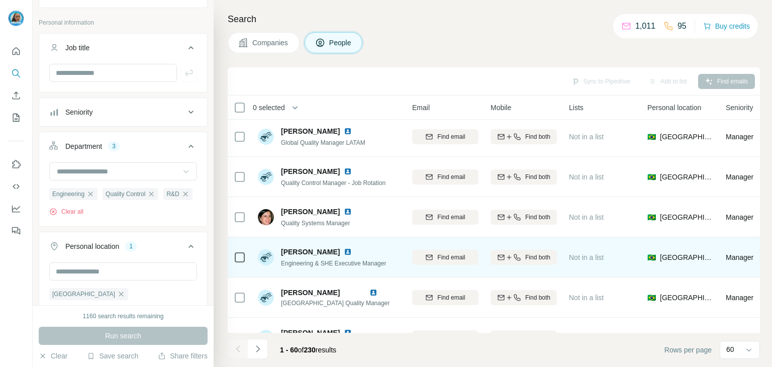
click at [344, 252] on img at bounding box center [348, 252] width 8 height 8
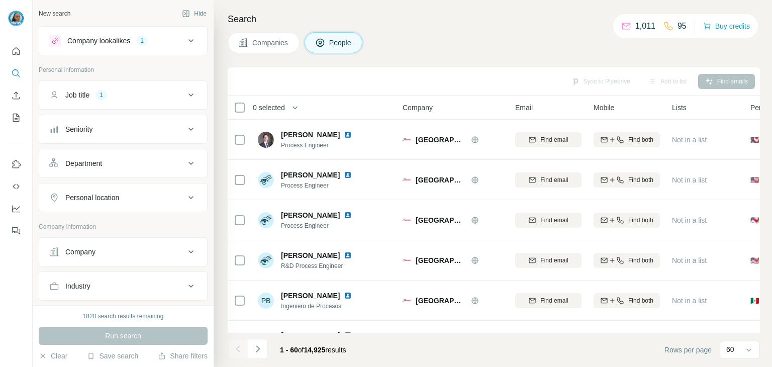
click at [115, 197] on div "Personal location" at bounding box center [92, 197] width 54 height 10
click at [133, 215] on input "text" at bounding box center [123, 223] width 148 height 18
type input "*****"
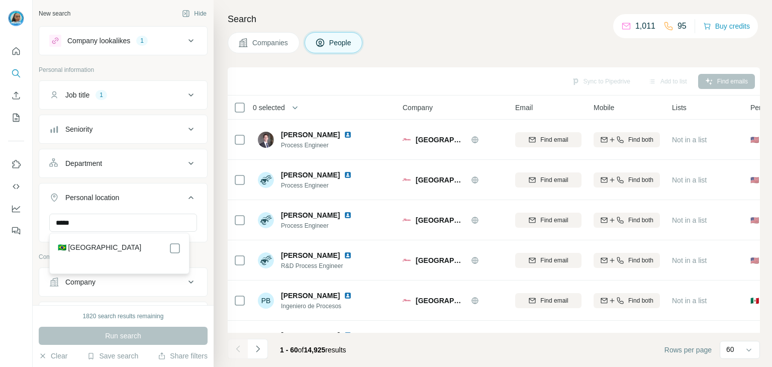
click at [163, 245] on div "🇧🇷 [GEOGRAPHIC_DATA]" at bounding box center [119, 248] width 123 height 12
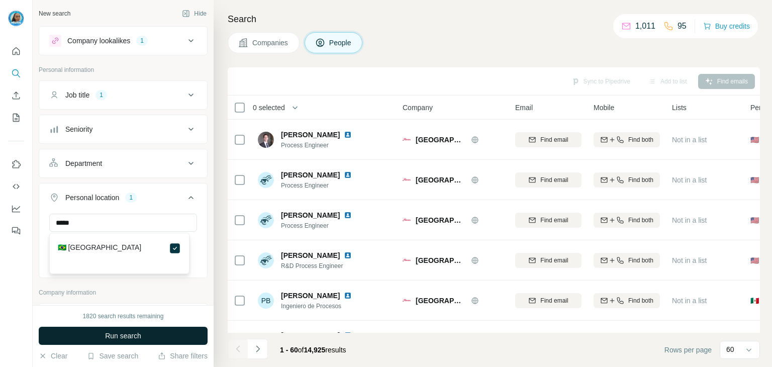
click at [165, 333] on button "Run search" at bounding box center [123, 336] width 169 height 18
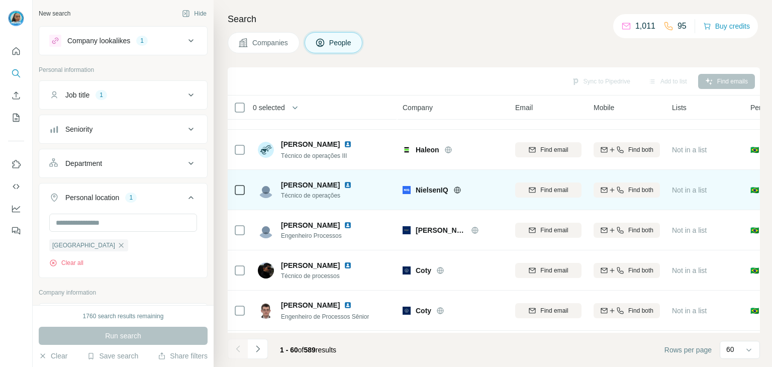
scroll to position [1005, 0]
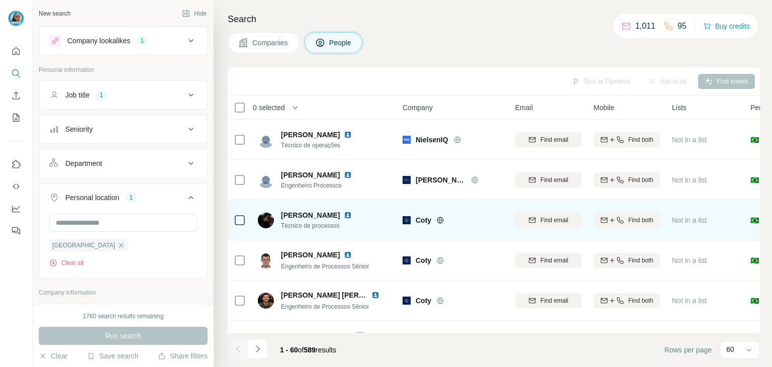
click at [438, 219] on icon at bounding box center [440, 220] width 8 height 8
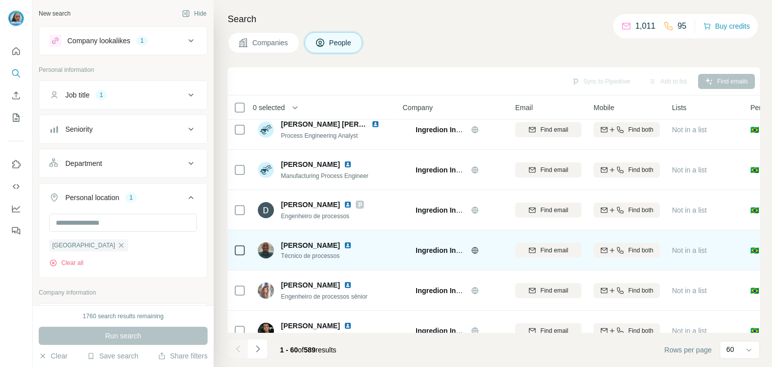
scroll to position [2204, 0]
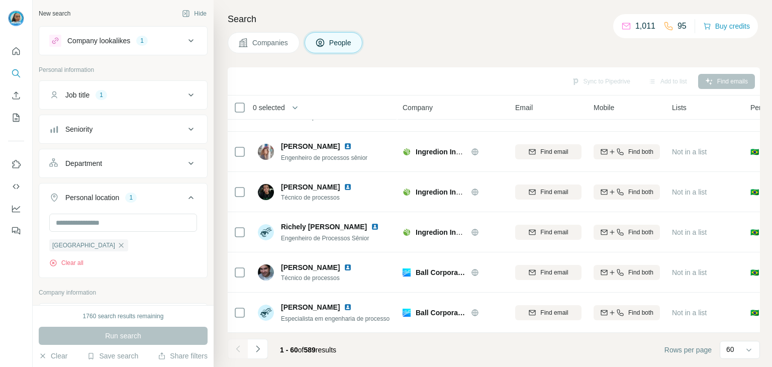
click at [267, 345] on div "1 - 60 of 589 results" at bounding box center [286, 350] width 117 height 22
click at [263, 344] on button "Navigate to next page" at bounding box center [258, 349] width 20 height 20
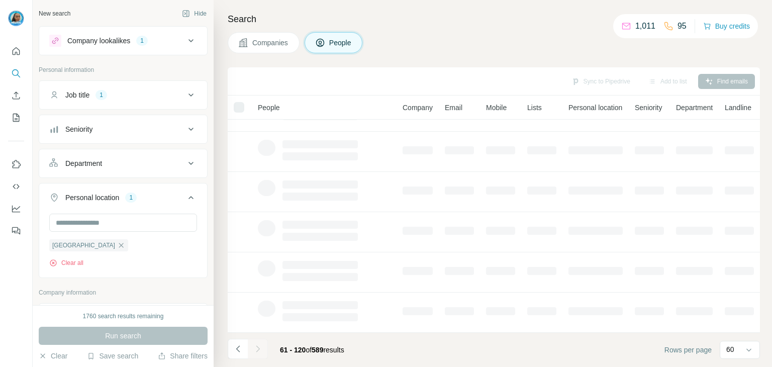
scroll to position [194, 0]
click at [185, 98] on icon at bounding box center [191, 95] width 12 height 12
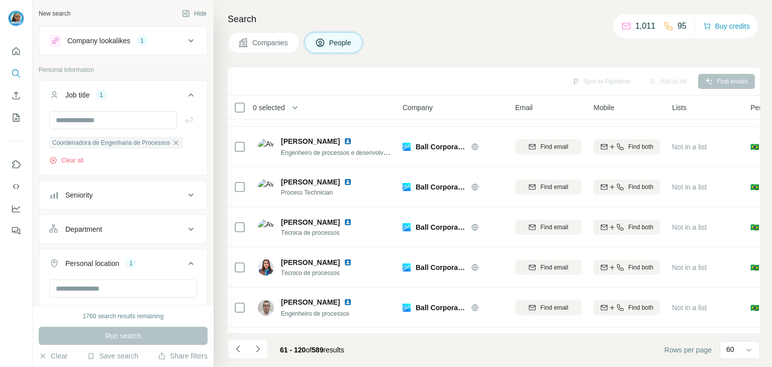
click at [188, 94] on icon at bounding box center [190, 94] width 5 height 3
click at [185, 96] on icon at bounding box center [191, 95] width 12 height 12
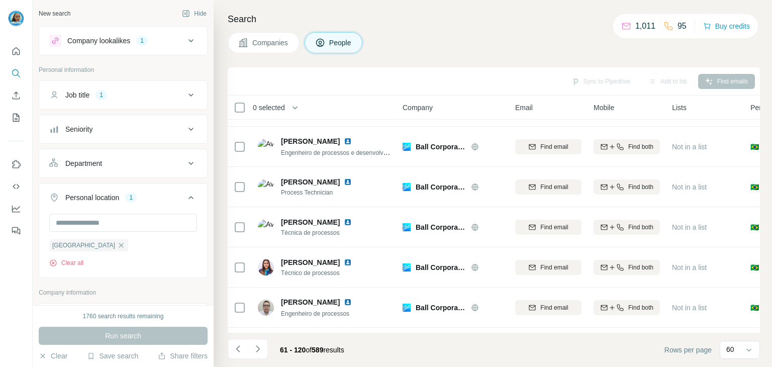
scroll to position [2204, 0]
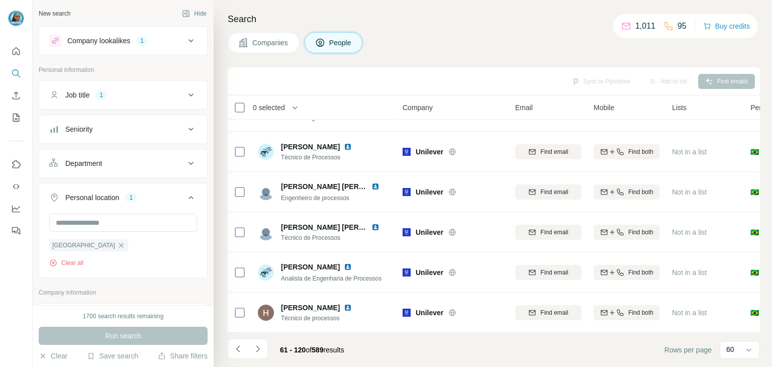
click at [185, 96] on icon at bounding box center [191, 95] width 12 height 12
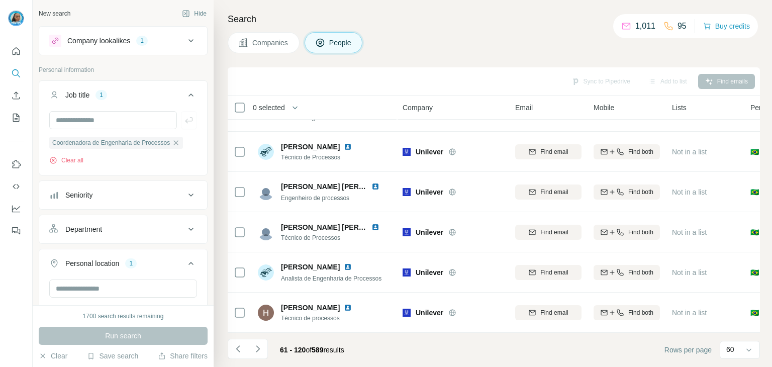
click at [185, 96] on icon at bounding box center [191, 95] width 12 height 12
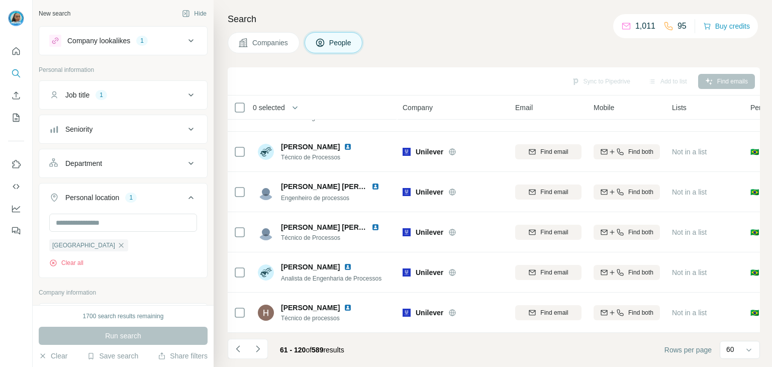
click at [159, 129] on div "Seniority" at bounding box center [117, 129] width 136 height 10
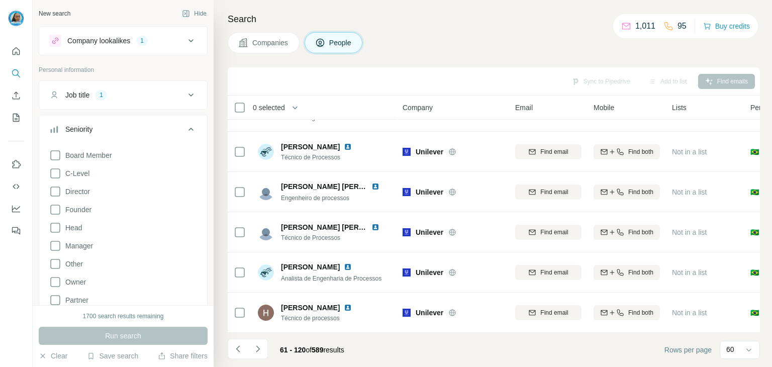
click at [159, 129] on div "Seniority" at bounding box center [117, 129] width 136 height 10
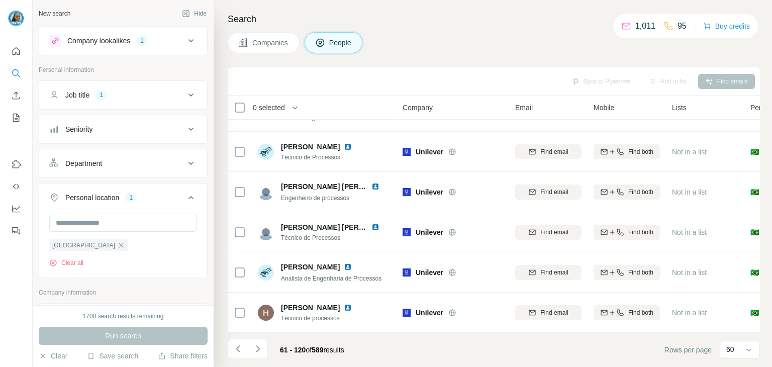
click at [136, 158] on div "Department" at bounding box center [117, 163] width 136 height 10
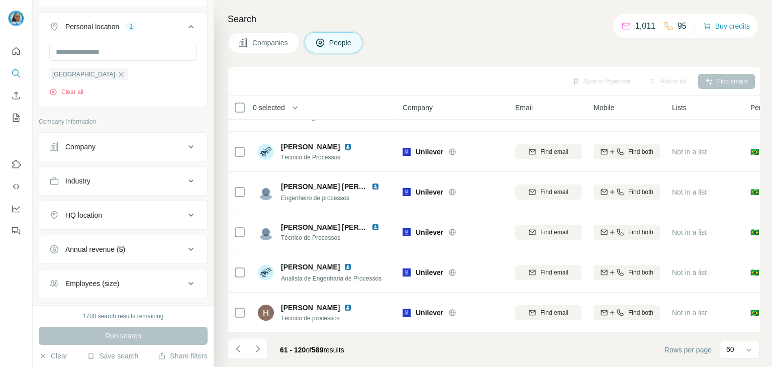
scroll to position [251, 0]
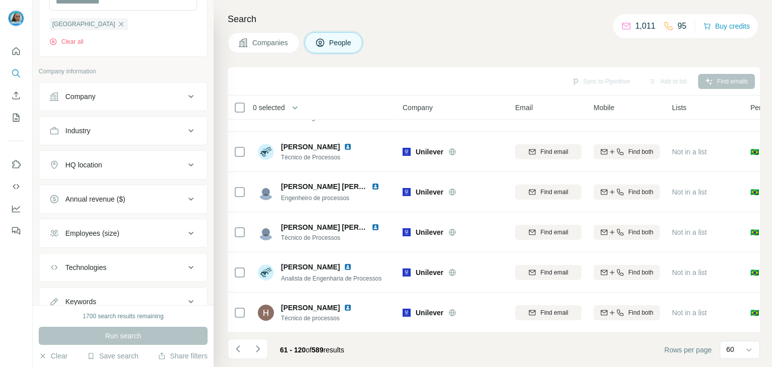
click at [140, 98] on div "Company" at bounding box center [117, 96] width 136 height 10
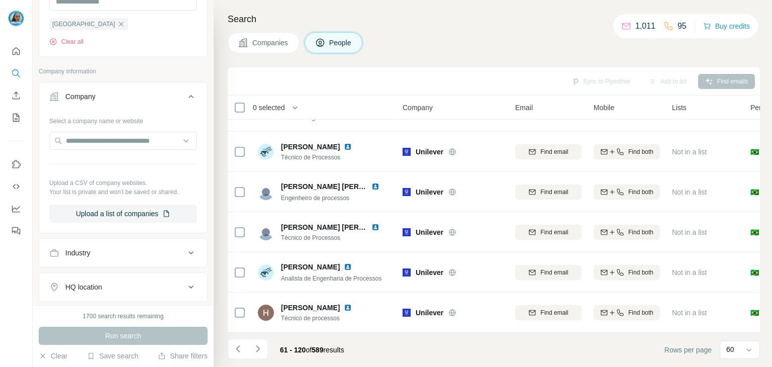
click at [140, 98] on div "Company" at bounding box center [117, 96] width 136 height 10
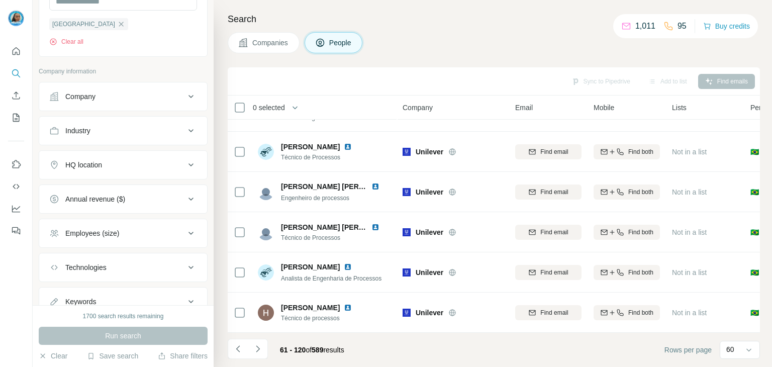
click at [119, 121] on button "Industry" at bounding box center [123, 131] width 168 height 24
click at [94, 160] on div at bounding box center [118, 155] width 124 height 17
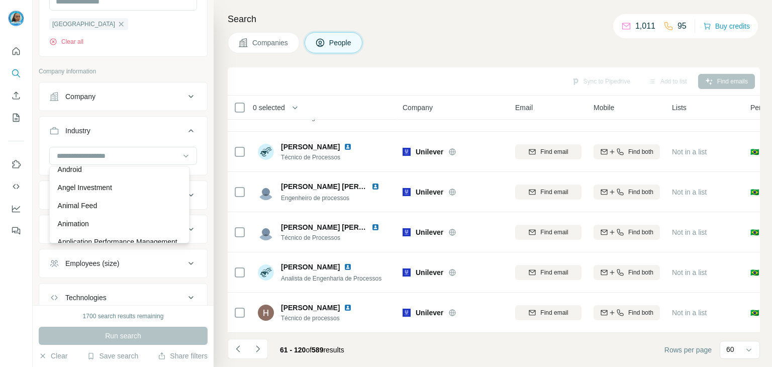
scroll to position [703, 0]
click at [92, 96] on div "Company" at bounding box center [80, 96] width 30 height 10
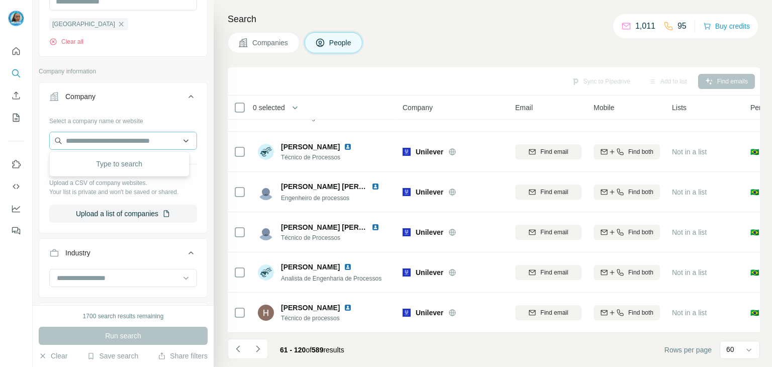
click at [105, 137] on input "text" at bounding box center [123, 141] width 148 height 18
click at [185, 100] on icon at bounding box center [191, 96] width 12 height 12
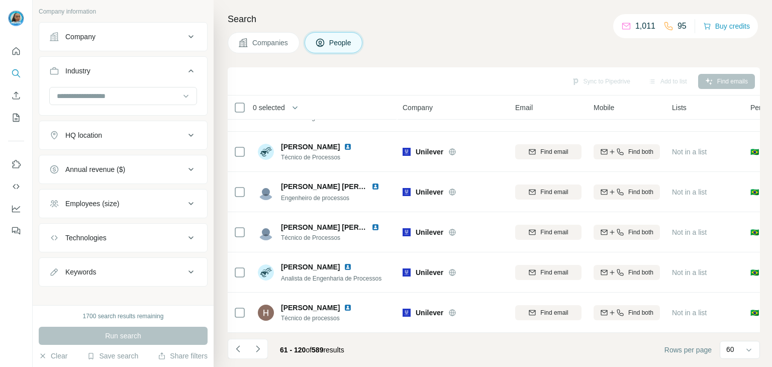
scroll to position [268, 0]
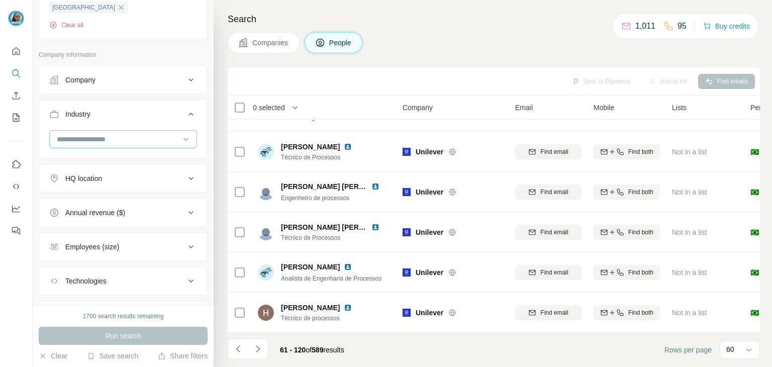
click at [115, 136] on input at bounding box center [118, 139] width 124 height 11
type input "*"
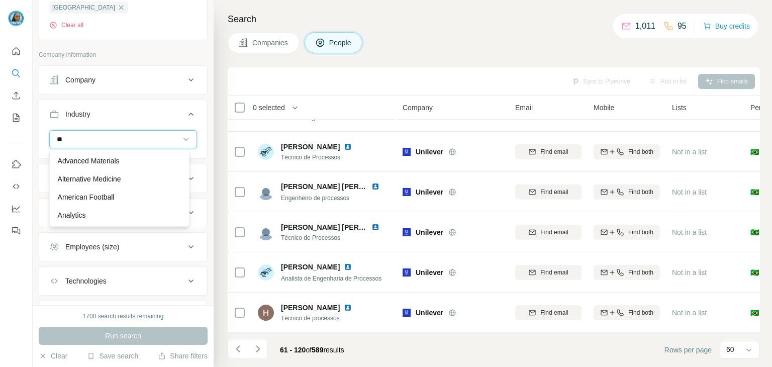
type input "*"
type input "****"
drag, startPoint x: 102, startPoint y: 135, endPoint x: 149, endPoint y: 137, distance: 46.8
click at [102, 135] on input "****" at bounding box center [118, 139] width 124 height 11
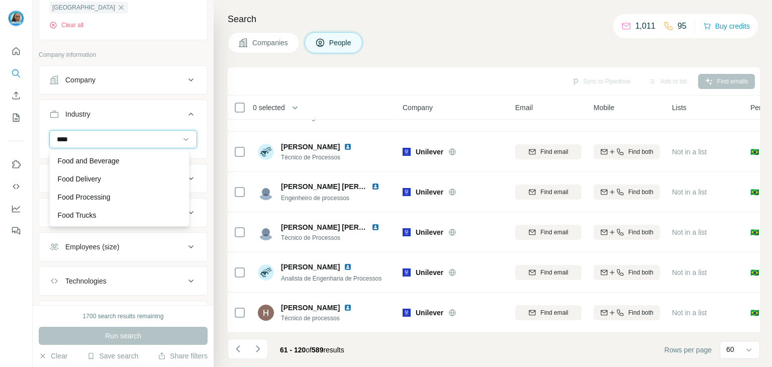
click at [116, 139] on input "****" at bounding box center [118, 139] width 124 height 11
click at [149, 137] on input "****" at bounding box center [118, 139] width 124 height 11
type input "*"
click at [93, 137] on input at bounding box center [118, 139] width 124 height 11
click at [84, 138] on input at bounding box center [118, 139] width 124 height 11
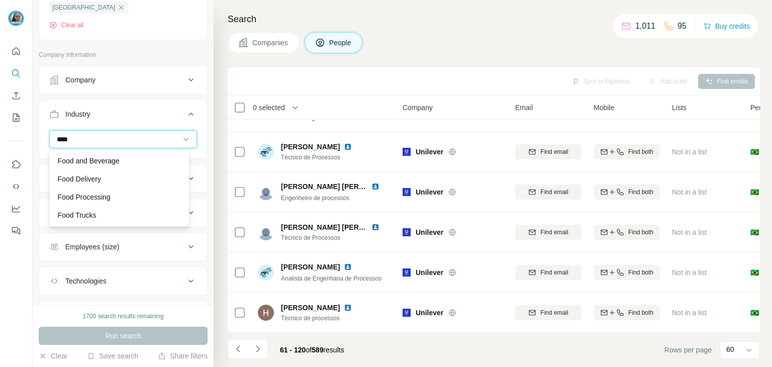
type input "****"
click at [102, 154] on div "Food and Beverage" at bounding box center [119, 161] width 135 height 18
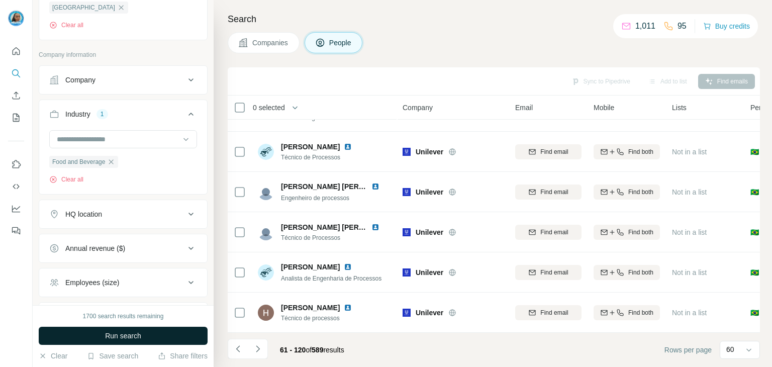
click at [135, 331] on span "Run search" at bounding box center [123, 336] width 36 height 10
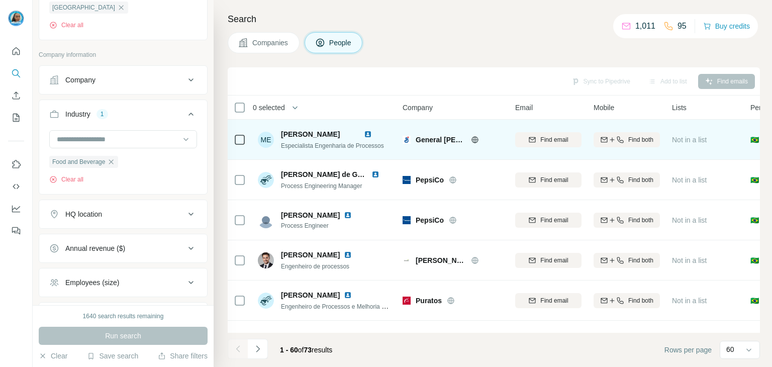
click at [471, 138] on icon at bounding box center [475, 140] width 8 height 8
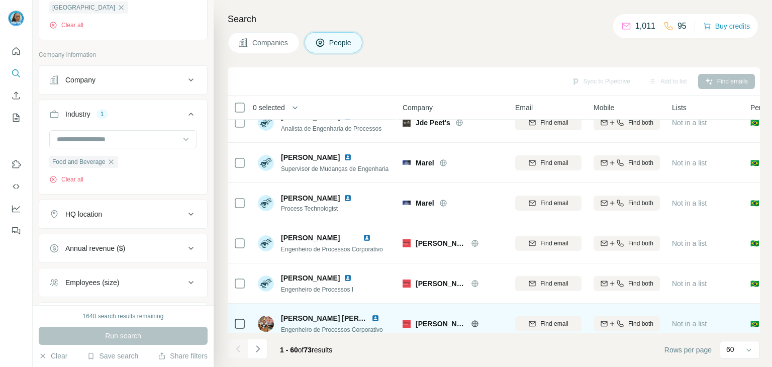
scroll to position [1507, 0]
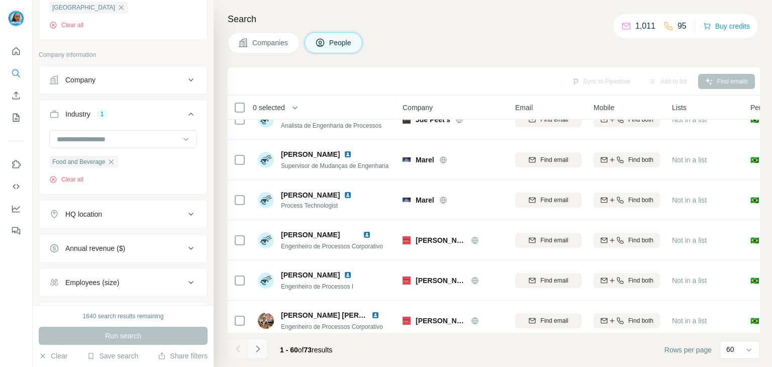
click at [261, 344] on icon "Navigate to next page" at bounding box center [258, 349] width 10 height 10
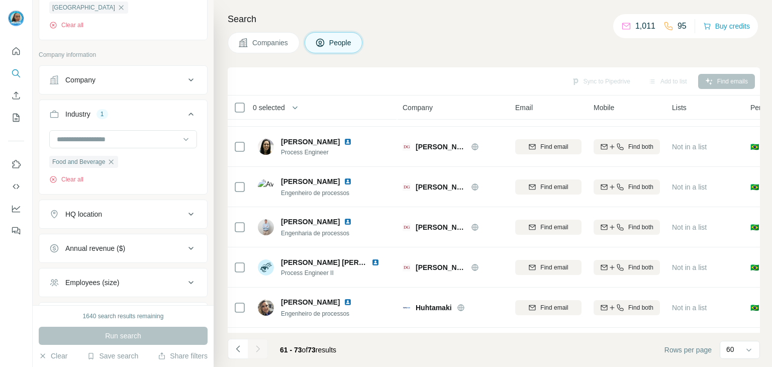
scroll to position [315, 0]
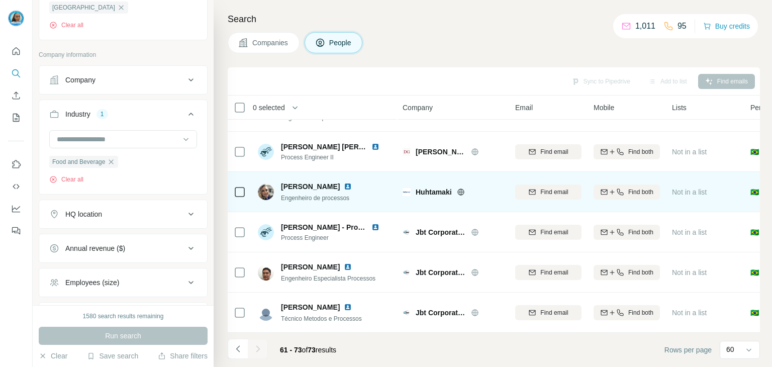
click at [462, 188] on icon at bounding box center [461, 192] width 8 height 8
